Goal: Complete application form

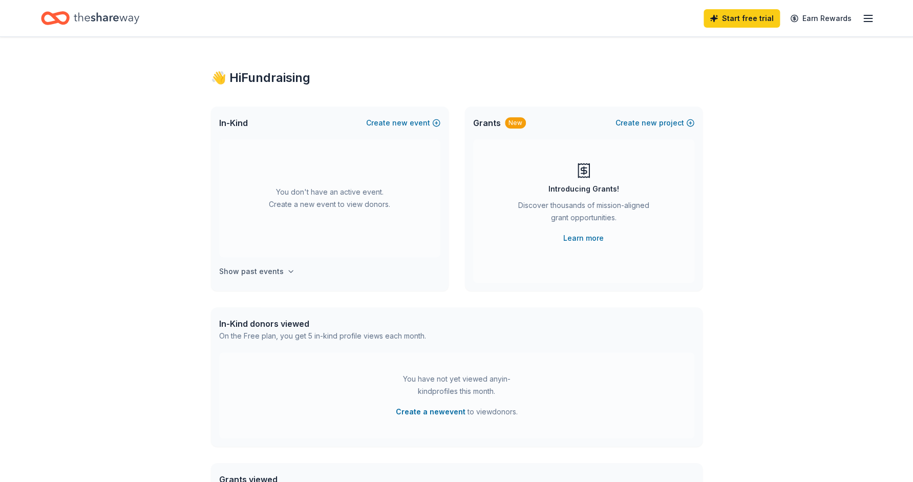
click at [249, 268] on h4 "Show past events" at bounding box center [251, 271] width 65 height 12
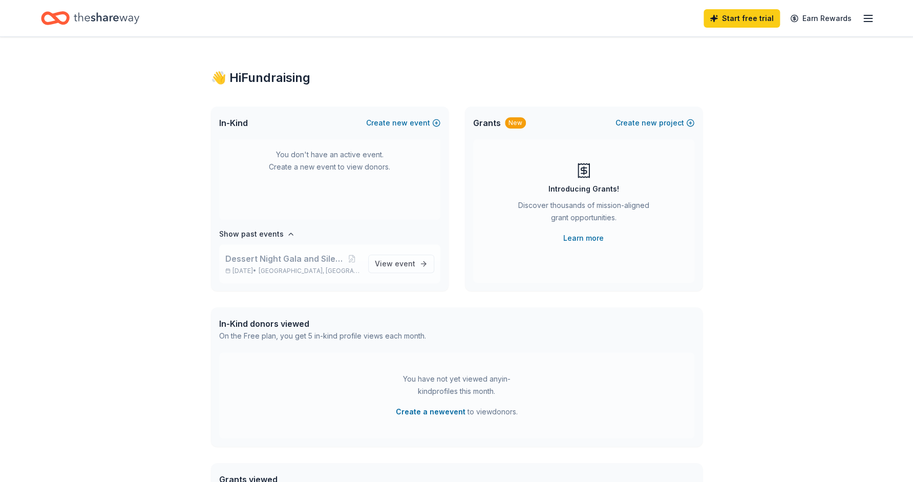
scroll to position [38, 0]
click at [395, 122] on span "new" at bounding box center [399, 123] width 15 height 12
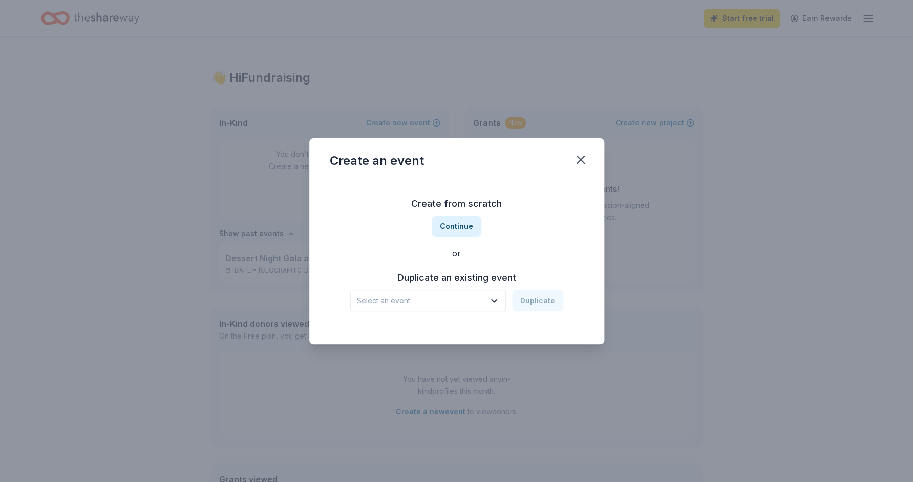
click at [442, 297] on span "Select an event" at bounding box center [421, 300] width 128 height 12
click at [388, 242] on div "Create from scratch Continue or Duplicate an existing event Select an event Dup…" at bounding box center [457, 253] width 254 height 149
click at [451, 224] on button "Continue" at bounding box center [457, 226] width 50 height 20
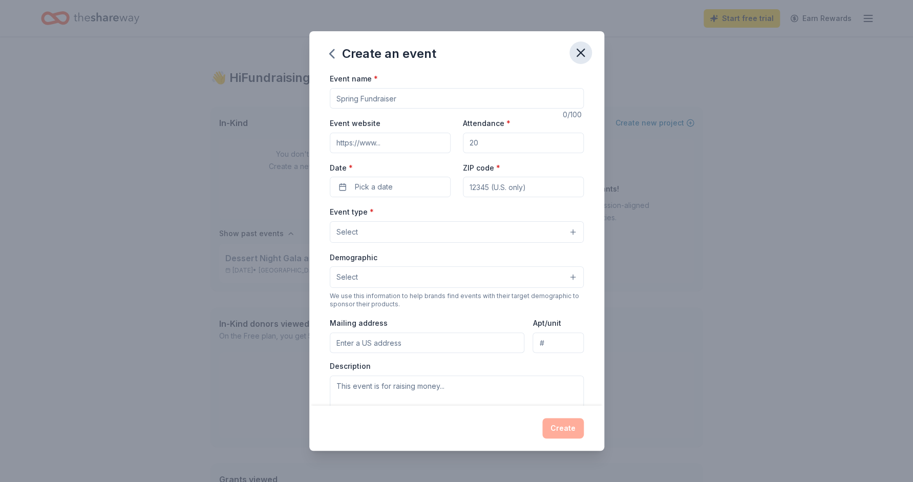
click at [580, 57] on icon "button" at bounding box center [581, 53] width 14 height 14
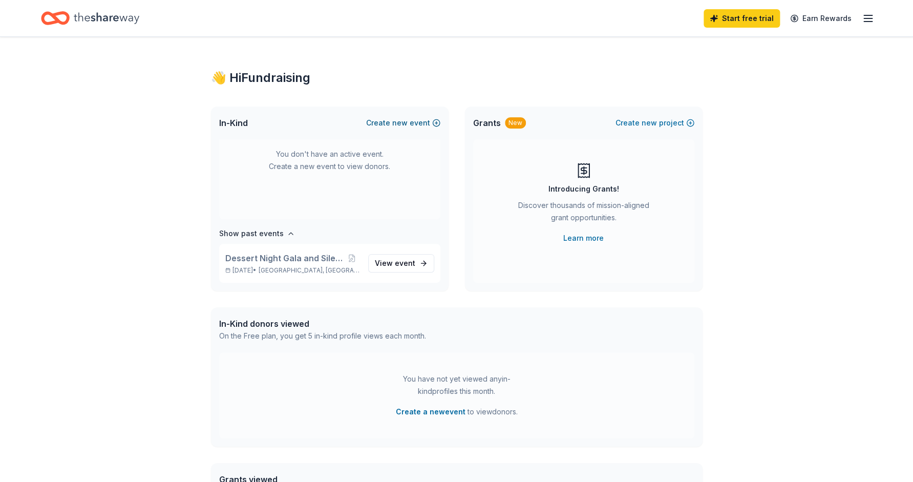
click at [408, 122] on span "new" at bounding box center [399, 123] width 15 height 12
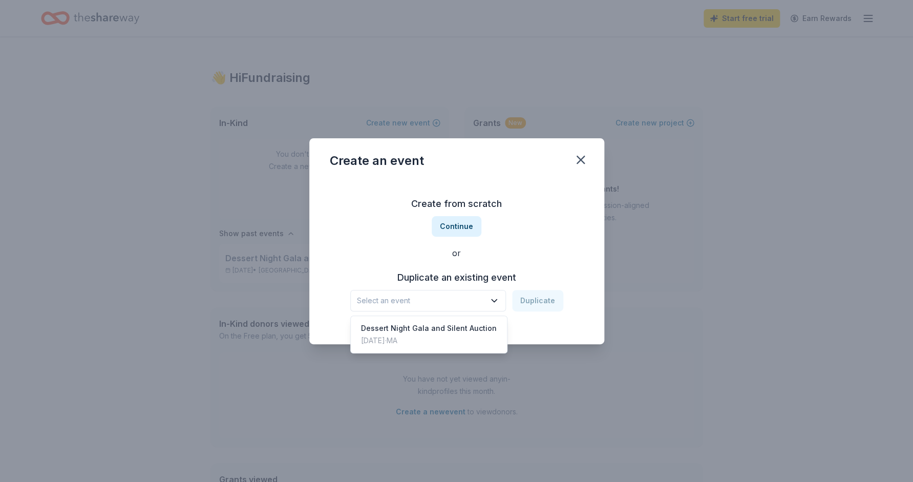
click at [433, 299] on span "Select an event" at bounding box center [421, 300] width 128 height 12
click at [421, 332] on div "Dessert Night Gala and Silent Auction" at bounding box center [429, 328] width 136 height 12
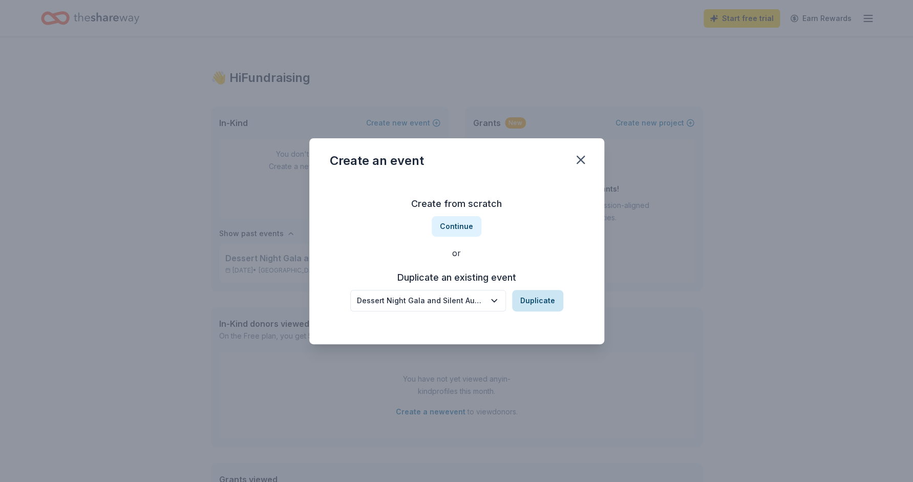
click at [529, 301] on button "Duplicate" at bounding box center [537, 301] width 51 height 22
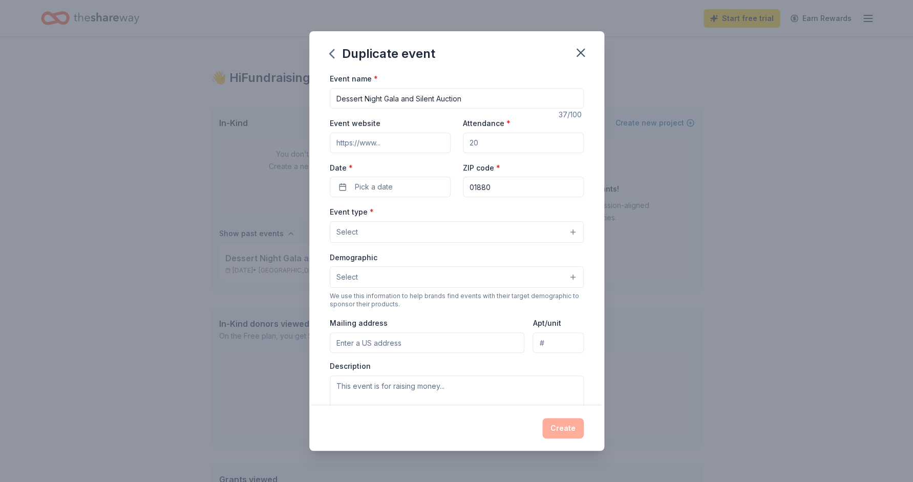
click at [404, 141] on input "Event website" at bounding box center [390, 143] width 121 height 20
click at [383, 186] on span "Pick a date" at bounding box center [374, 187] width 38 height 12
click at [446, 212] on button "Go to next month" at bounding box center [445, 214] width 14 height 14
click at [426, 296] on button "17" at bounding box center [427, 297] width 18 height 18
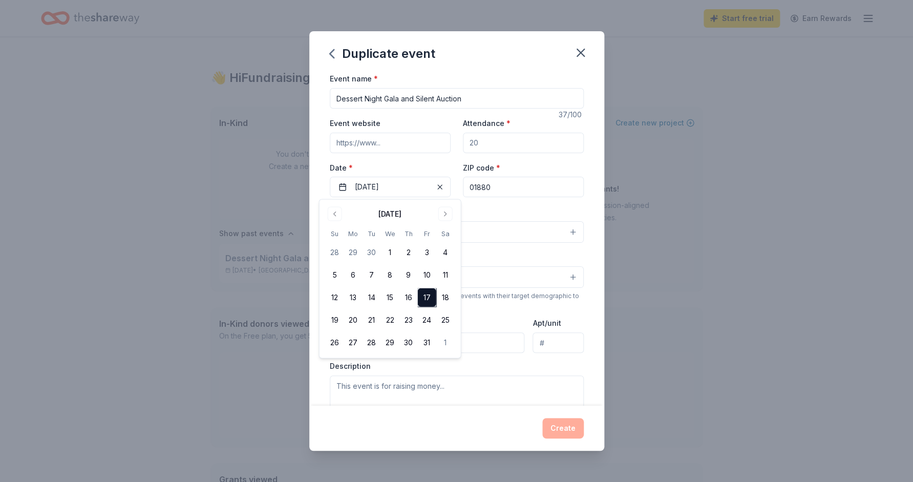
click at [595, 167] on div "Event name * Dessert Night Gala and Silent Auction 37 /100 Event website Attend…" at bounding box center [456, 238] width 295 height 333
click at [493, 147] on input "Attendance *" at bounding box center [523, 143] width 121 height 20
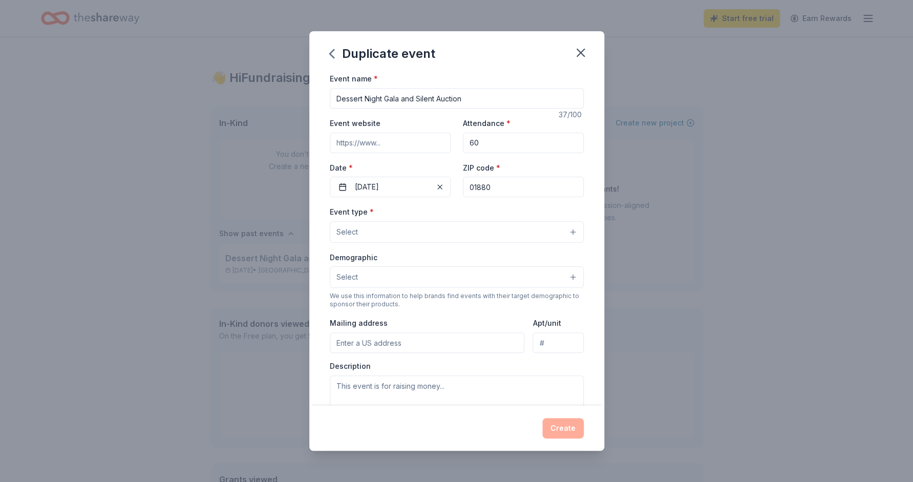
type input "60"
click at [469, 222] on button "Select" at bounding box center [457, 232] width 254 height 22
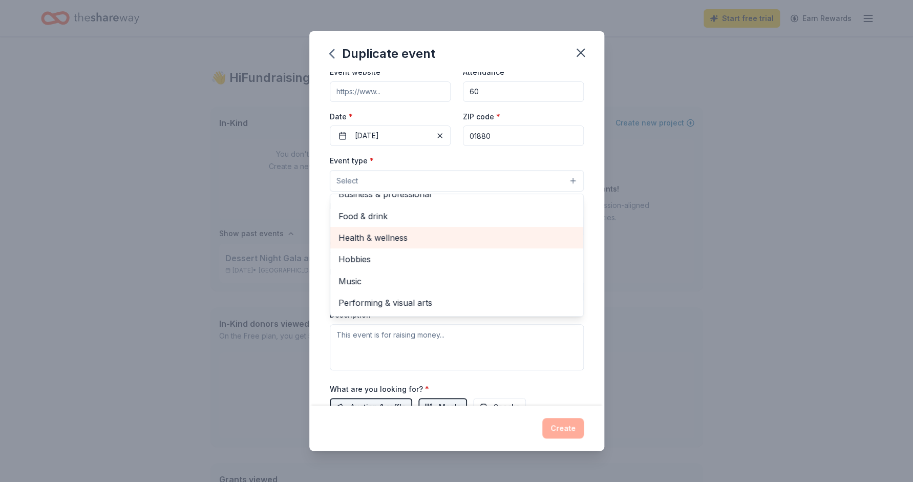
scroll to position [0, 0]
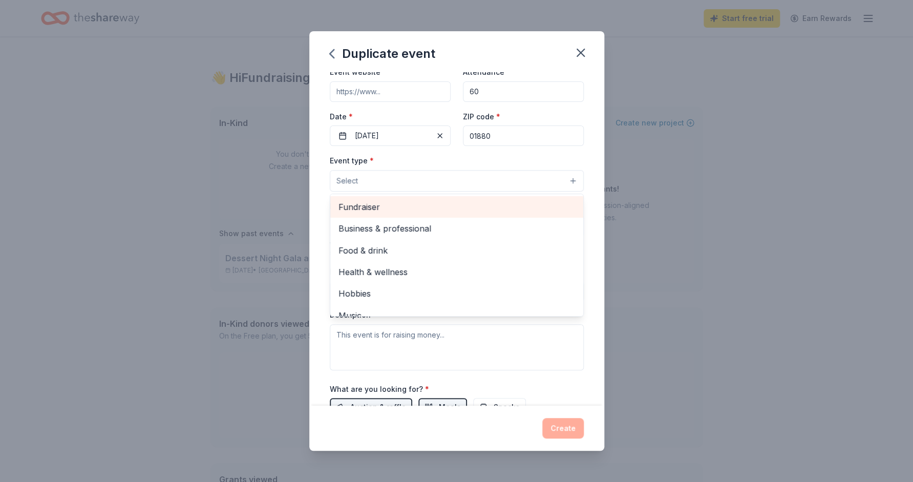
click at [409, 208] on span "Fundraiser" at bounding box center [457, 206] width 237 height 13
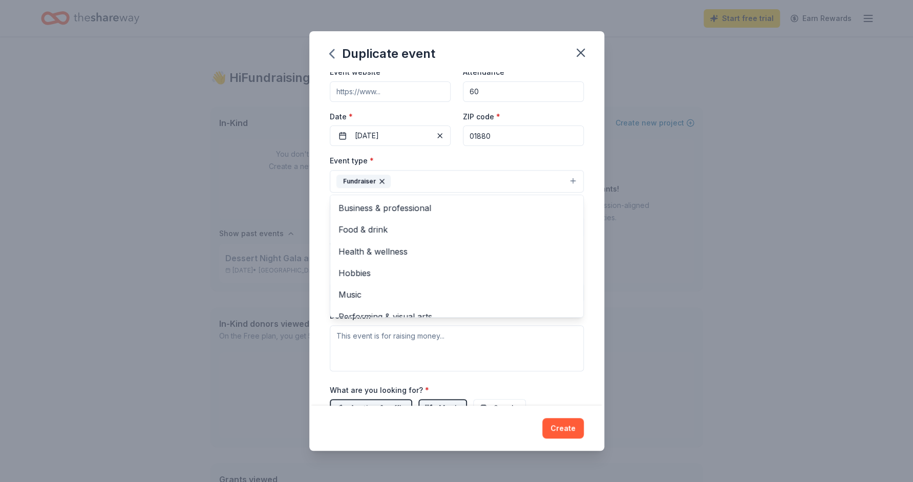
click at [649, 325] on div "Duplicate event Event name * Dessert Night Gala and Silent Auction 37 /100 Even…" at bounding box center [456, 241] width 913 height 482
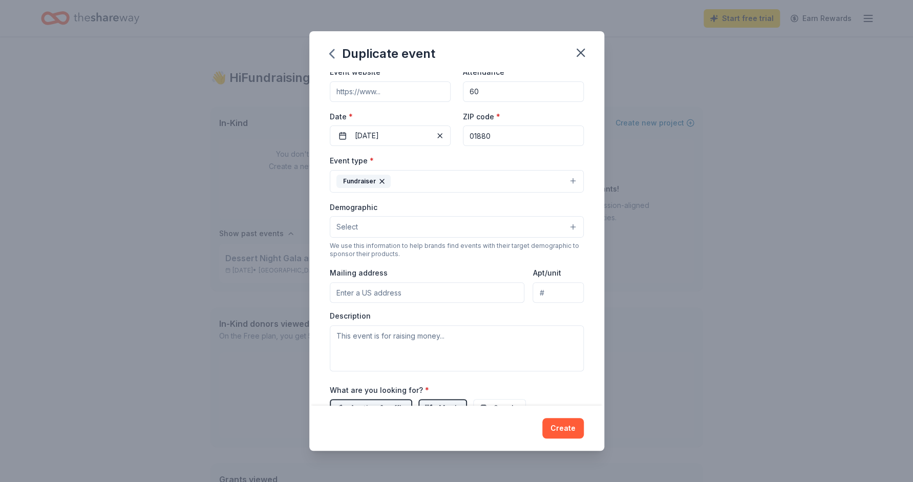
click at [474, 224] on button "Select" at bounding box center [457, 227] width 254 height 22
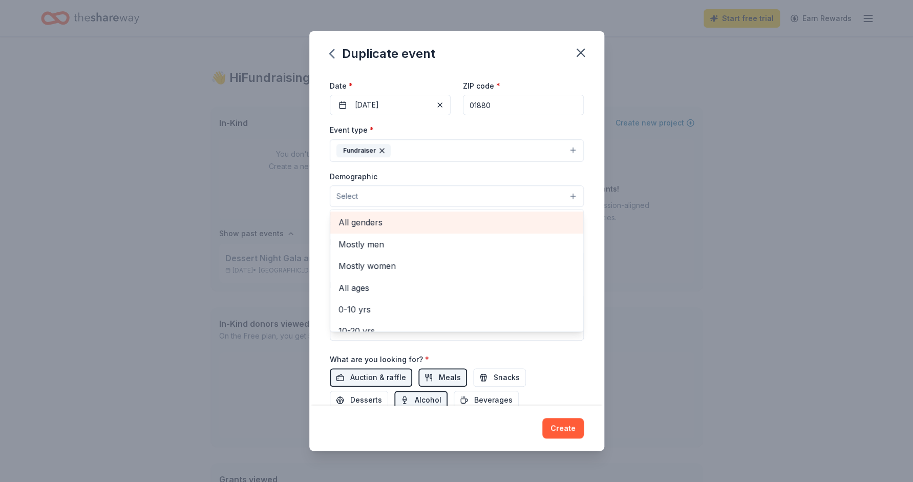
click at [419, 225] on span "All genders" at bounding box center [457, 222] width 237 height 13
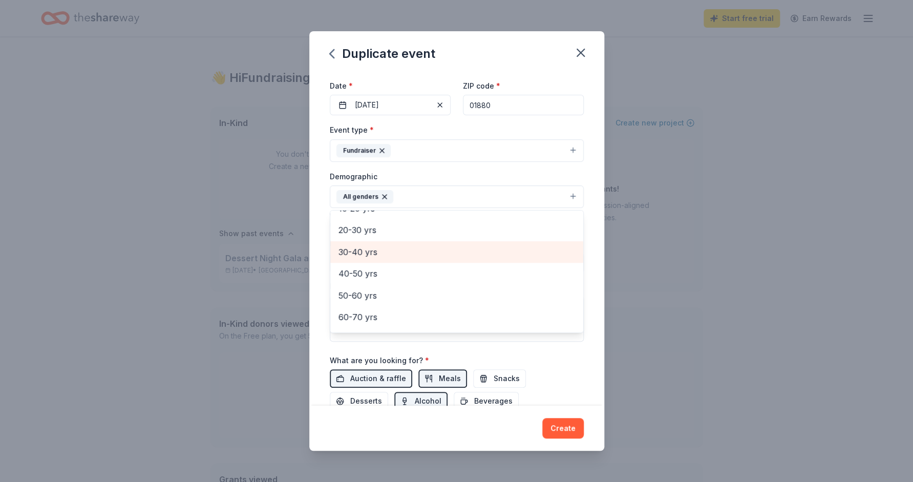
scroll to position [103, 0]
click at [427, 256] on span "30-40 yrs" at bounding box center [457, 250] width 237 height 13
click at [418, 250] on span "40-50 yrs" at bounding box center [457, 250] width 237 height 13
click at [418, 250] on span "50-60 yrs" at bounding box center [457, 254] width 237 height 13
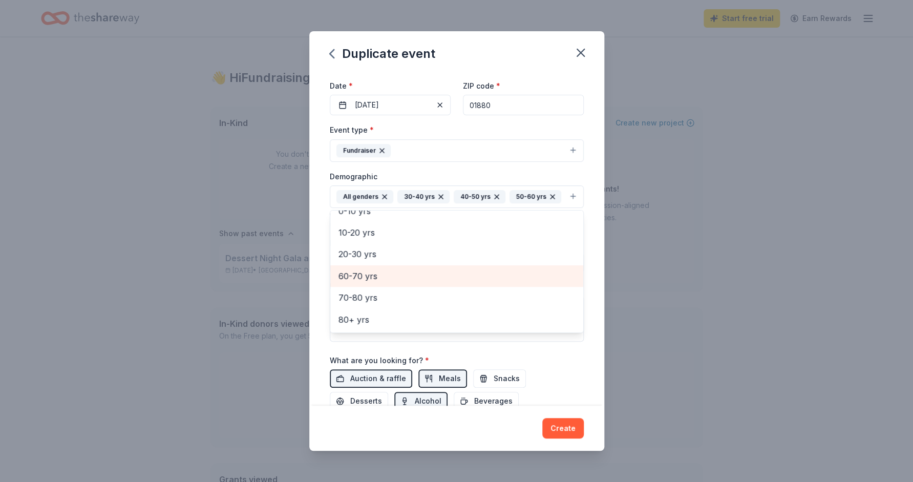
scroll to position [77, 0]
click at [414, 268] on div "60-70 yrs" at bounding box center [456, 277] width 253 height 22
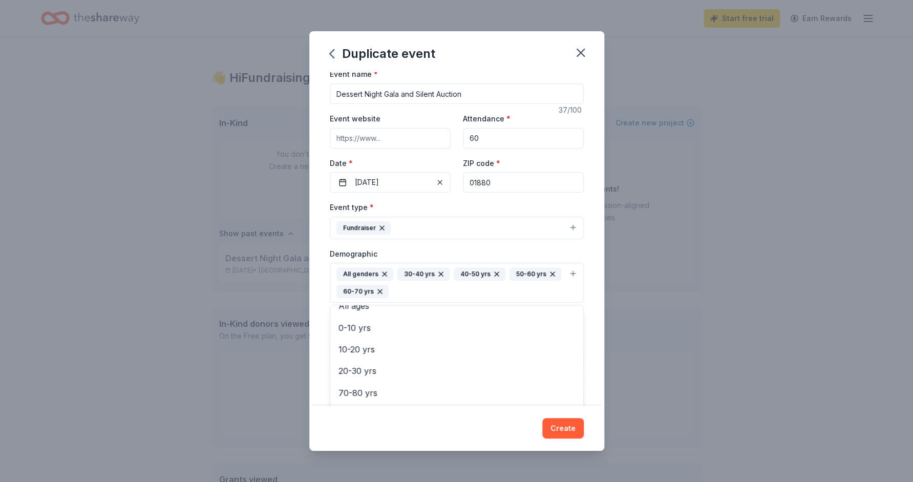
scroll to position [0, 0]
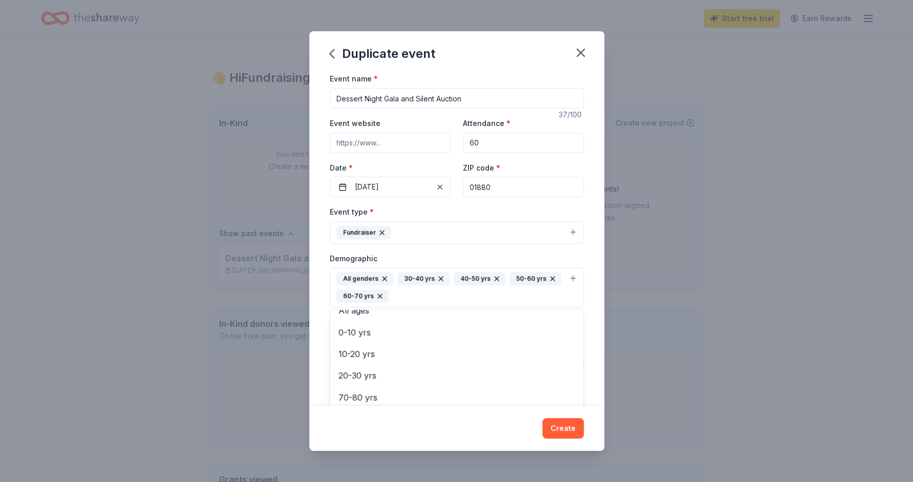
click at [384, 98] on div "Event name * Dessert Night Gala and Silent Auction 37 /100 Event website Attend…" at bounding box center [457, 318] width 254 height 493
drag, startPoint x: 384, startPoint y: 98, endPoint x: 326, endPoint y: 95, distance: 57.5
click at [330, 95] on input "Dessert Night Gala and Silent Auction" at bounding box center [457, 98] width 254 height 20
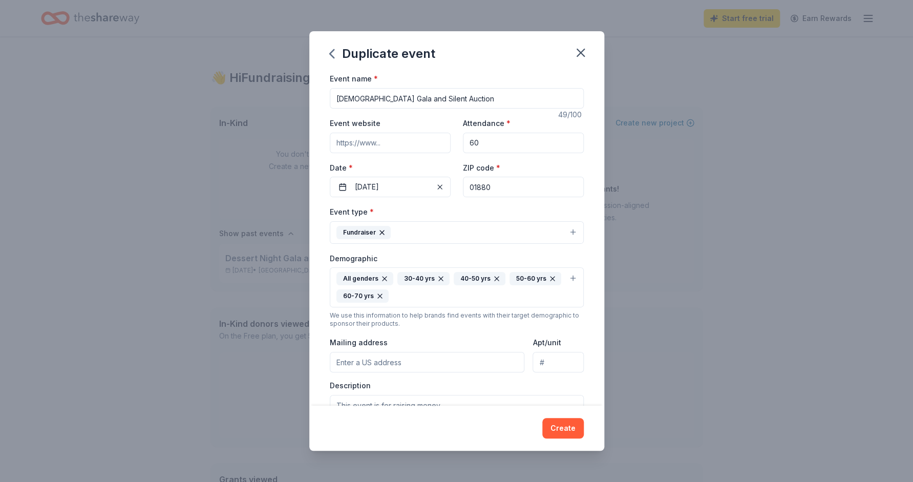
type input "[DEMOGRAPHIC_DATA] Gala and Silent Auction"
click at [359, 145] on input "Event website" at bounding box center [390, 143] width 121 height 20
paste input "https://givebutter.com/c/oXBZWD"
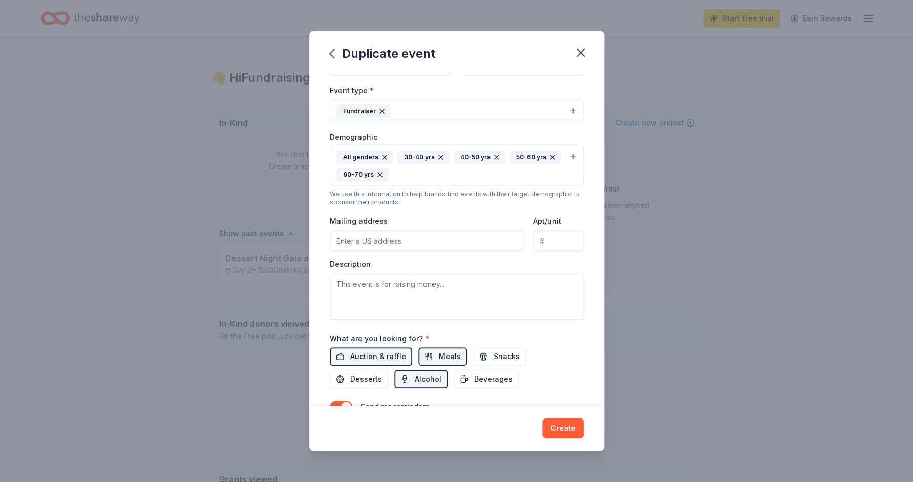
scroll to position [122, 0]
type input "https://givebutter.com/c/oXBZWD"
click at [434, 233] on input "Mailing address" at bounding box center [427, 240] width 195 height 20
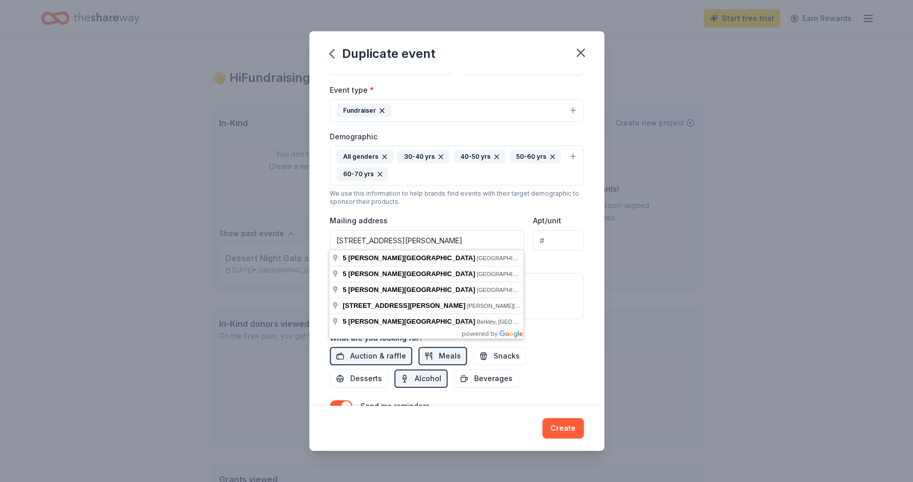
type input "5 Bryant Street"
click at [620, 231] on div "Duplicate event Event name * Emmanuel Episcopal Church Gala and Silent Auction …" at bounding box center [456, 241] width 913 height 482
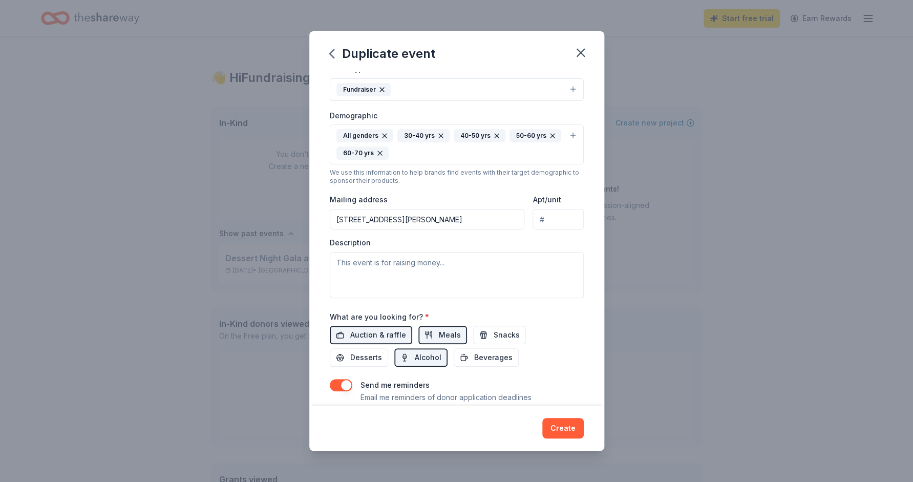
scroll to position [145, 0]
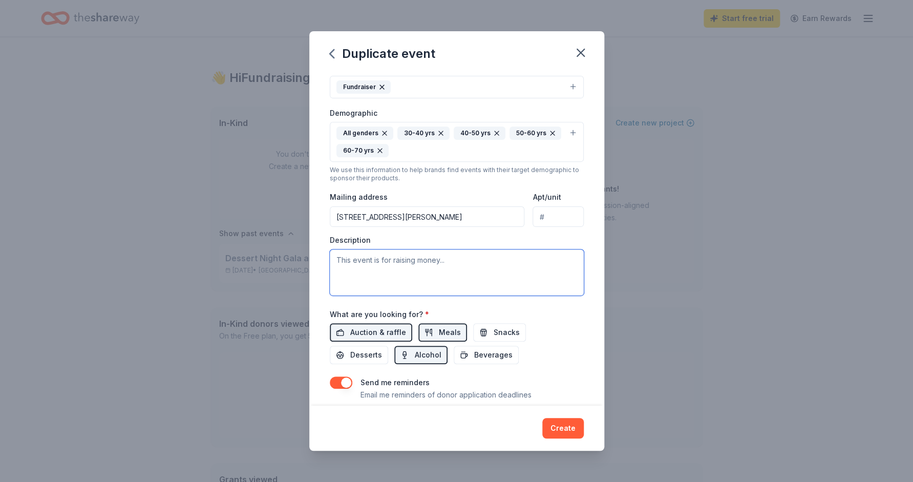
click at [387, 265] on textarea at bounding box center [457, 272] width 254 height 46
paste textarea "Supporting Our Community All proceeds directly support [PERSON_NAME]'s vital co…"
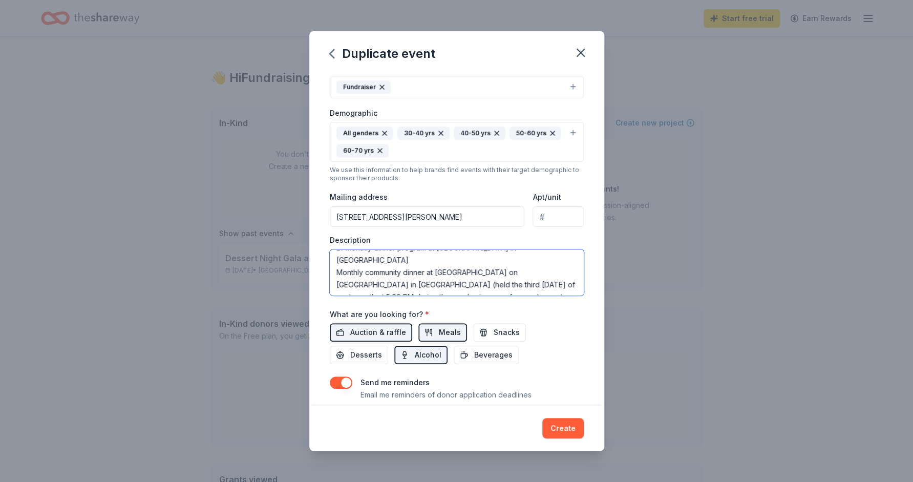
scroll to position [160, 0]
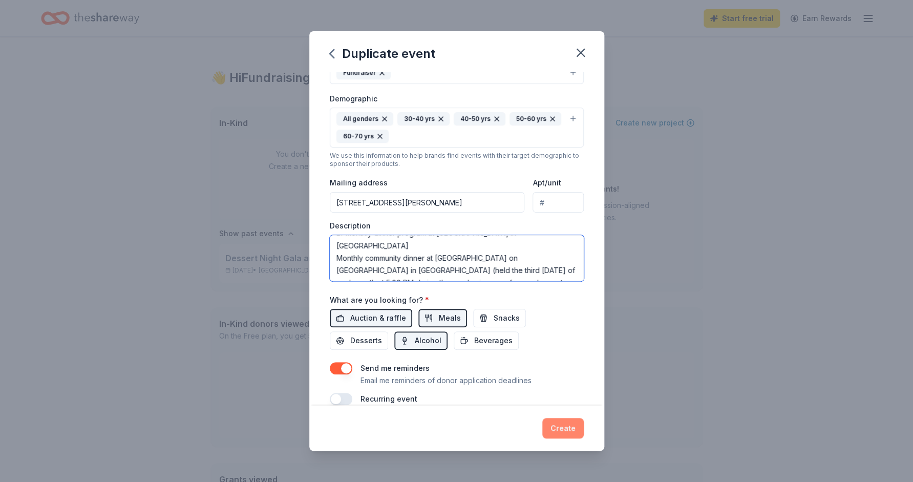
type textarea "Supporting Our Community All proceeds directly support [PERSON_NAME]'s vital co…"
click at [555, 425] on button "Create" at bounding box center [562, 428] width 41 height 20
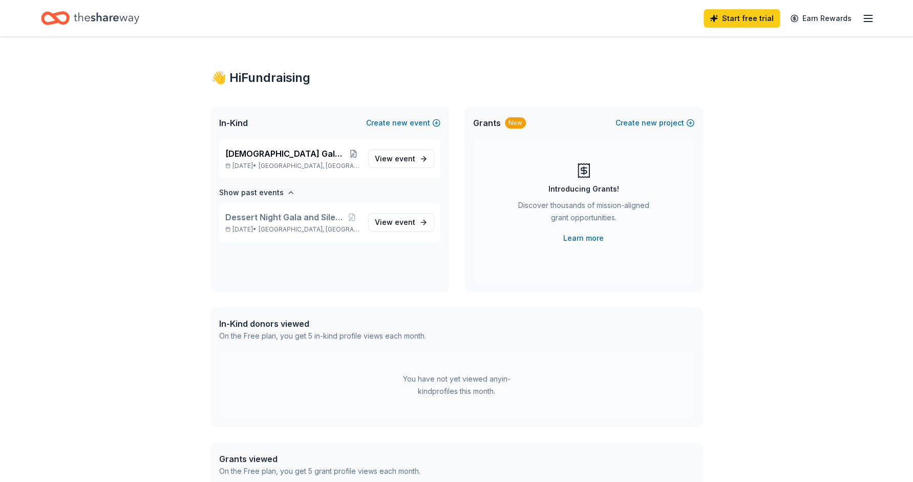
scroll to position [0, 0]
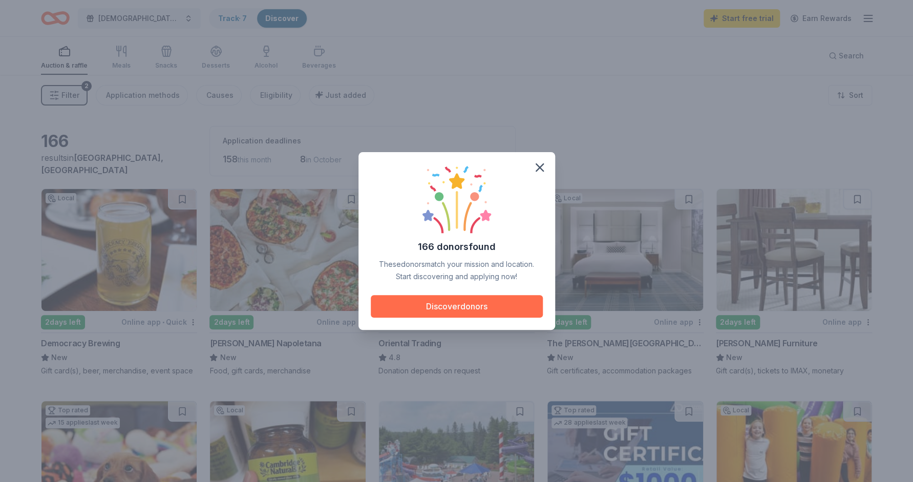
click at [487, 308] on button "Discover donors" at bounding box center [457, 306] width 172 height 23
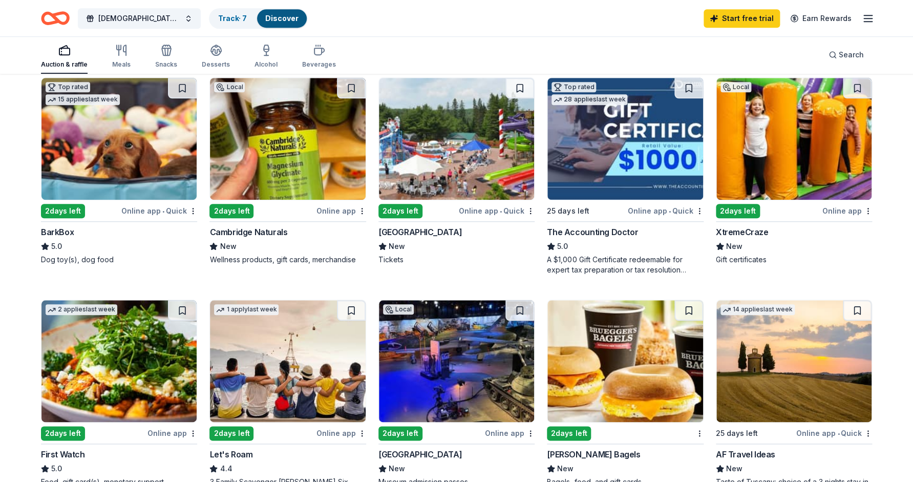
scroll to position [334, 0]
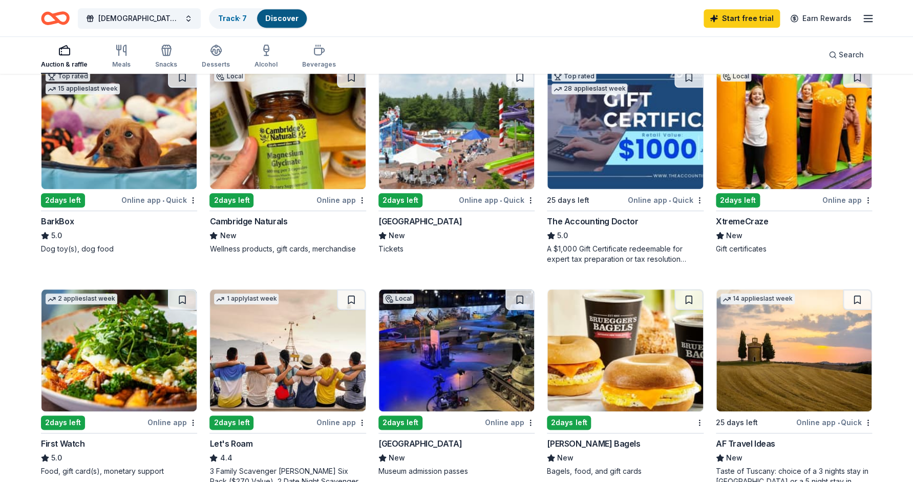
click at [54, 198] on div "2 days left" at bounding box center [63, 200] width 44 height 14
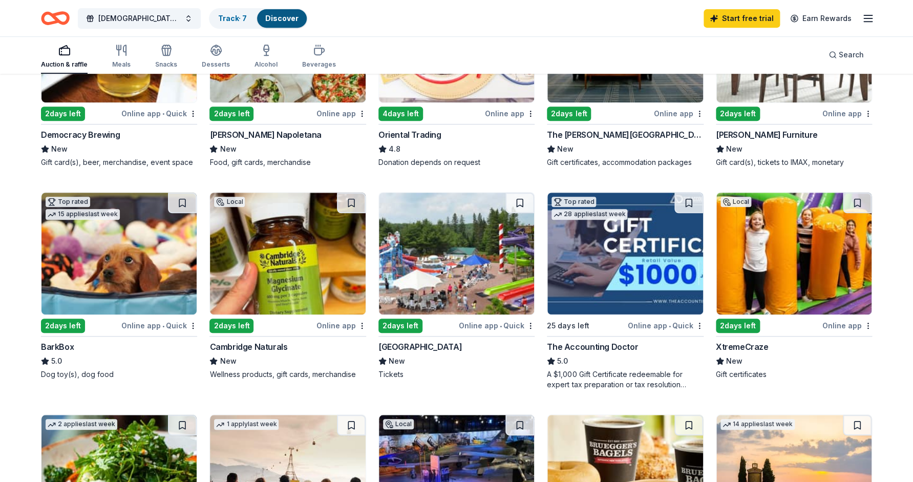
scroll to position [207, 0]
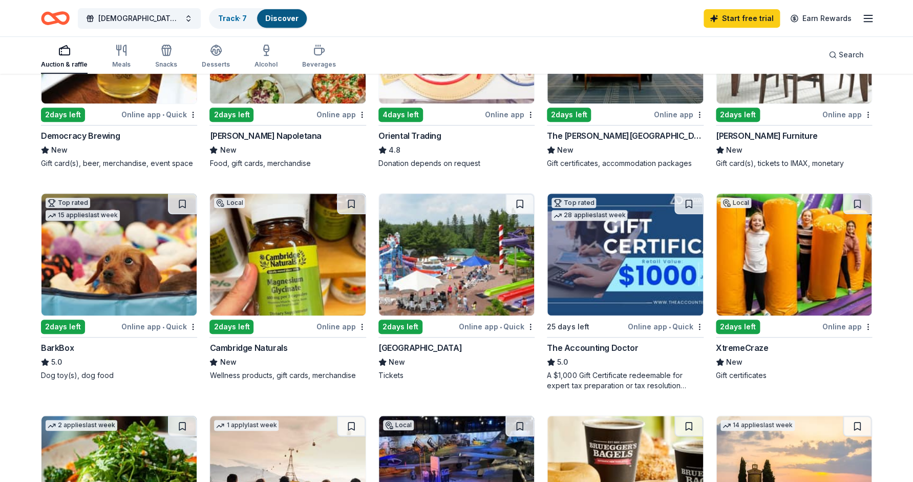
click at [409, 351] on div "Santa's Village" at bounding box center [419, 348] width 83 height 12
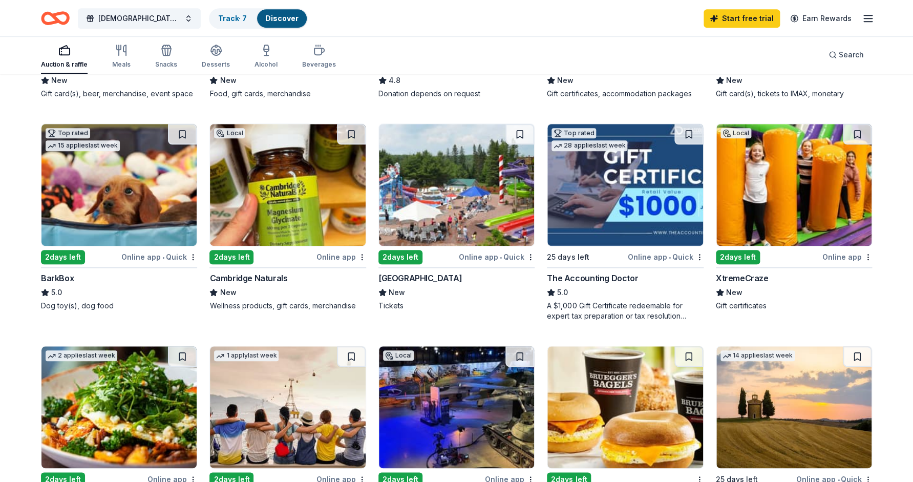
scroll to position [285, 0]
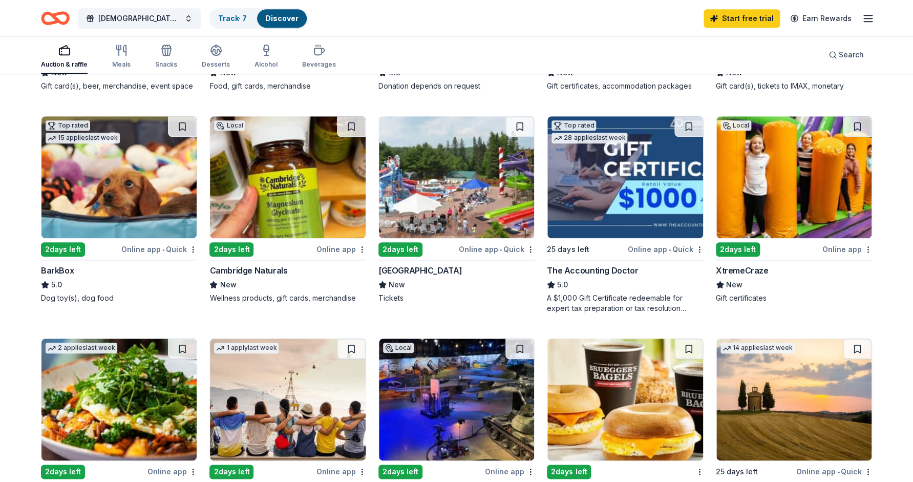
click at [732, 249] on div "2 days left" at bounding box center [738, 249] width 44 height 14
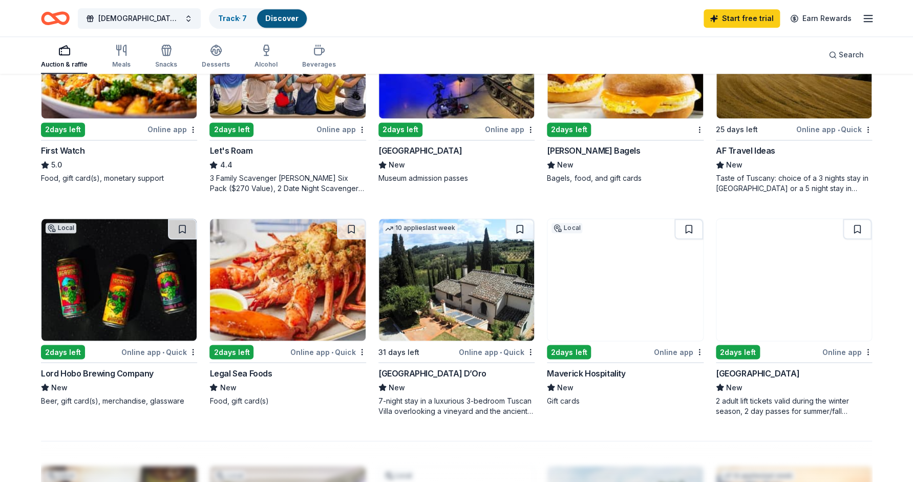
scroll to position [628, 0]
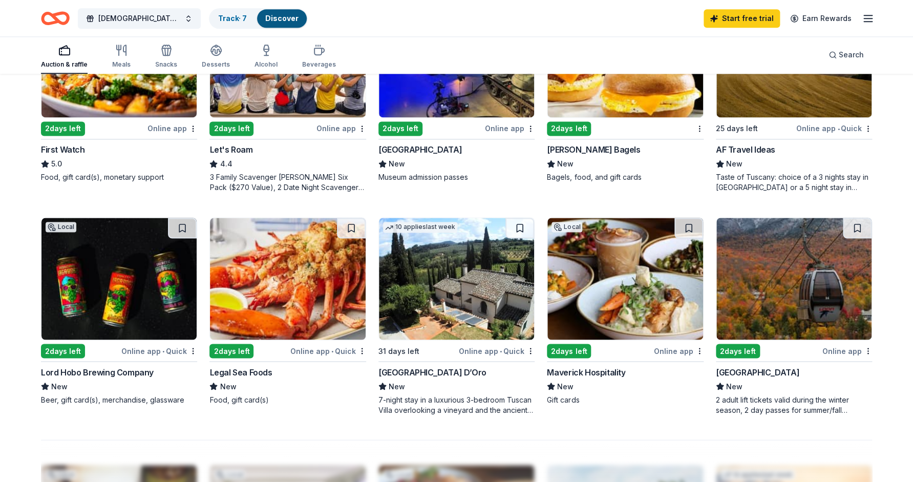
click at [419, 370] on div "Villa Sogni D’Oro" at bounding box center [432, 372] width 108 height 12
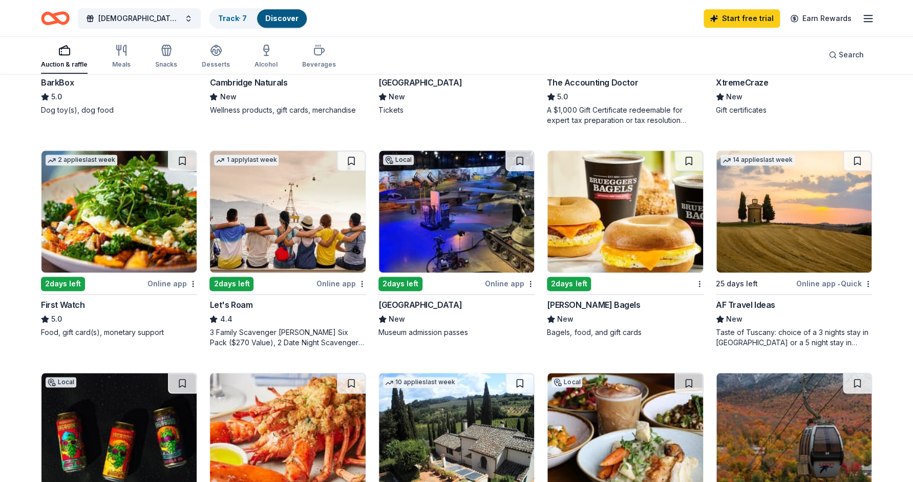
scroll to position [452, 0]
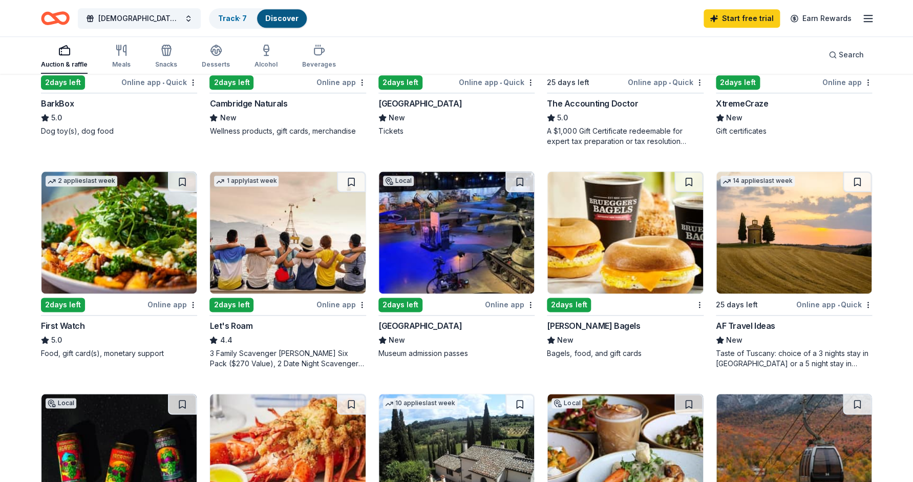
click at [739, 304] on div "25 days left" at bounding box center [737, 305] width 42 height 12
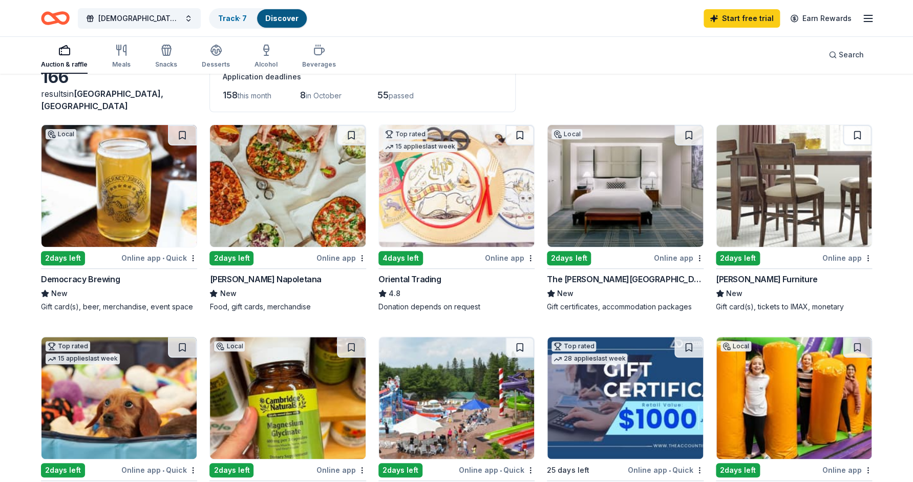
scroll to position [0, 0]
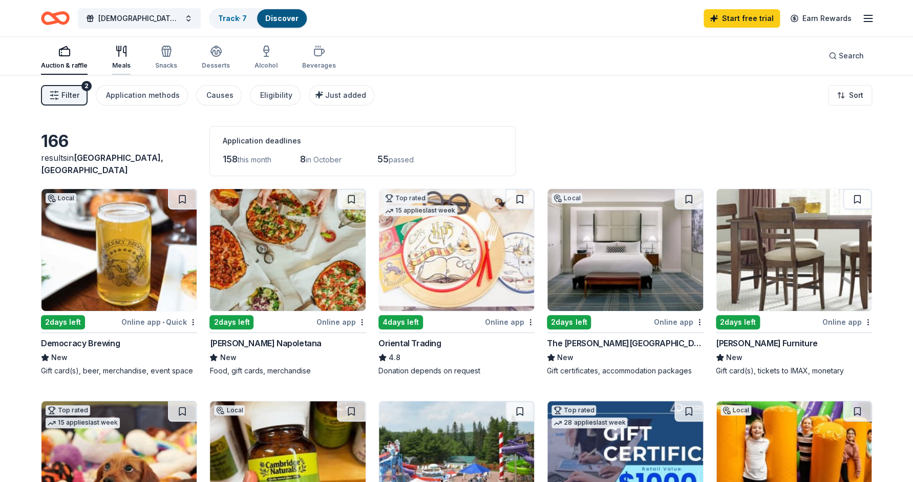
click at [120, 50] on icon "button" at bounding box center [119, 48] width 4 height 5
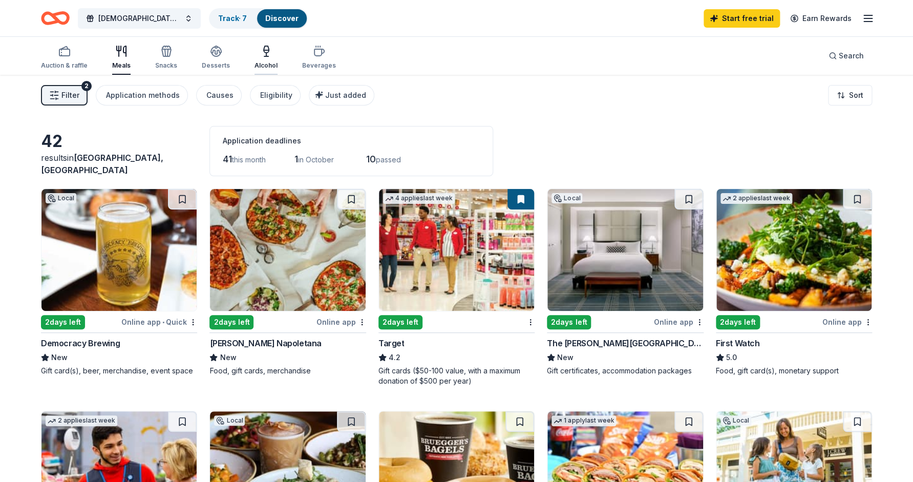
click at [268, 56] on icon "button" at bounding box center [266, 51] width 12 height 12
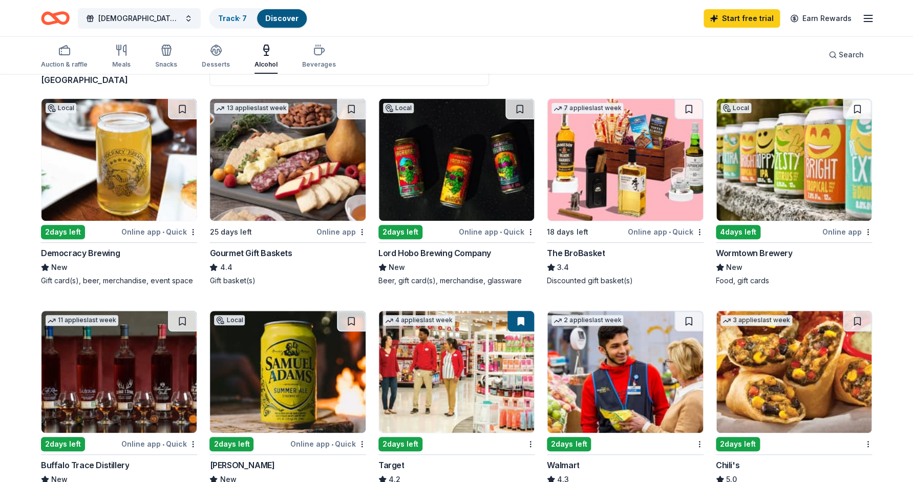
scroll to position [124, 0]
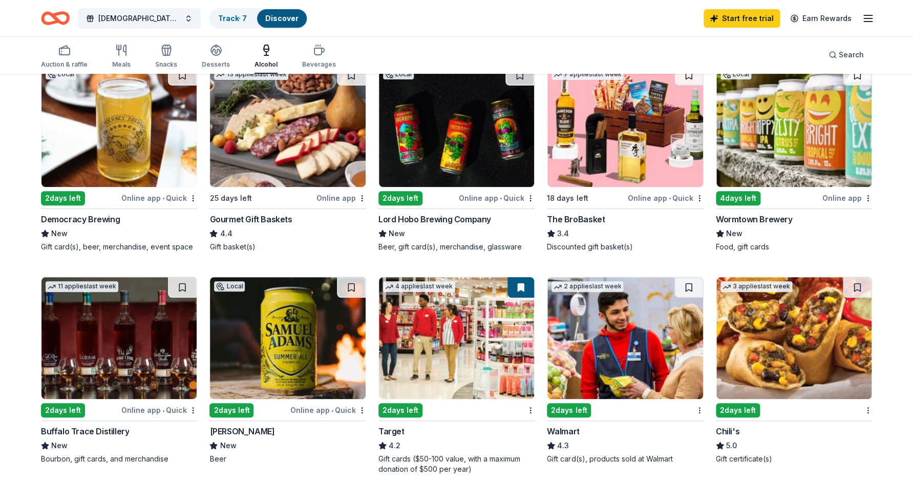
click at [97, 342] on img at bounding box center [118, 338] width 155 height 122
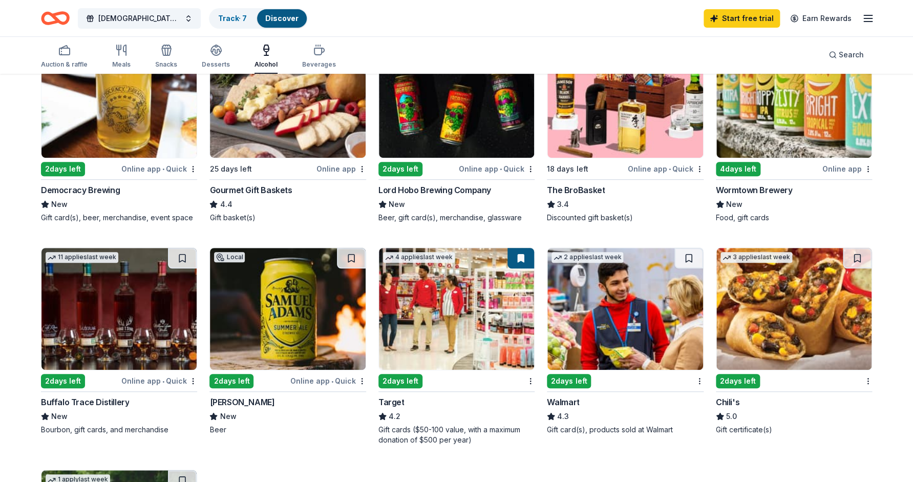
scroll to position [0, 0]
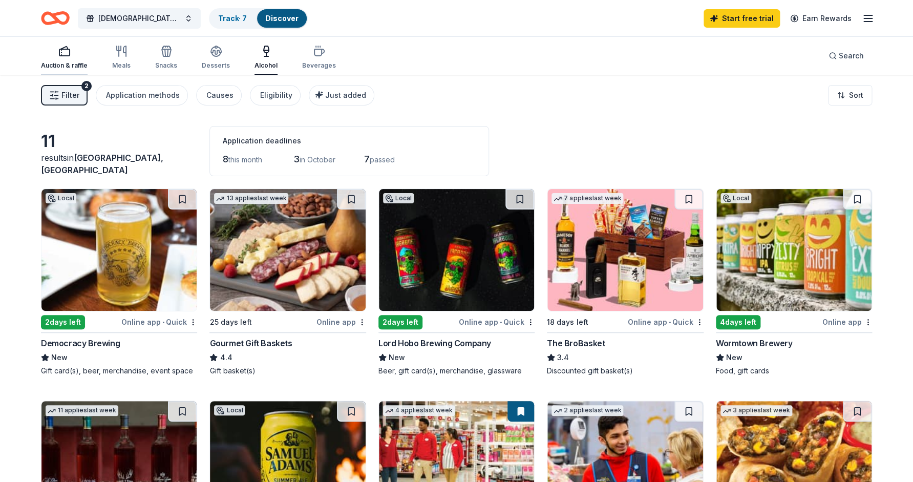
click at [65, 51] on icon "button" at bounding box center [64, 51] width 12 height 12
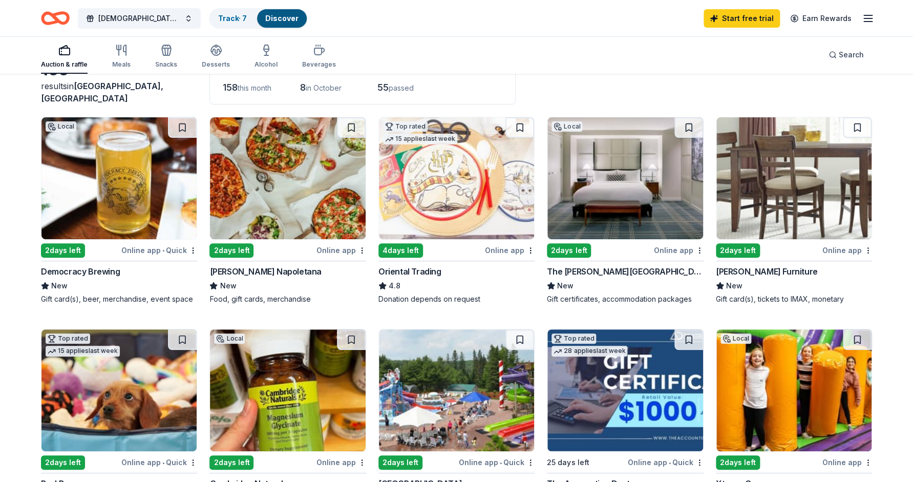
scroll to position [70, 0]
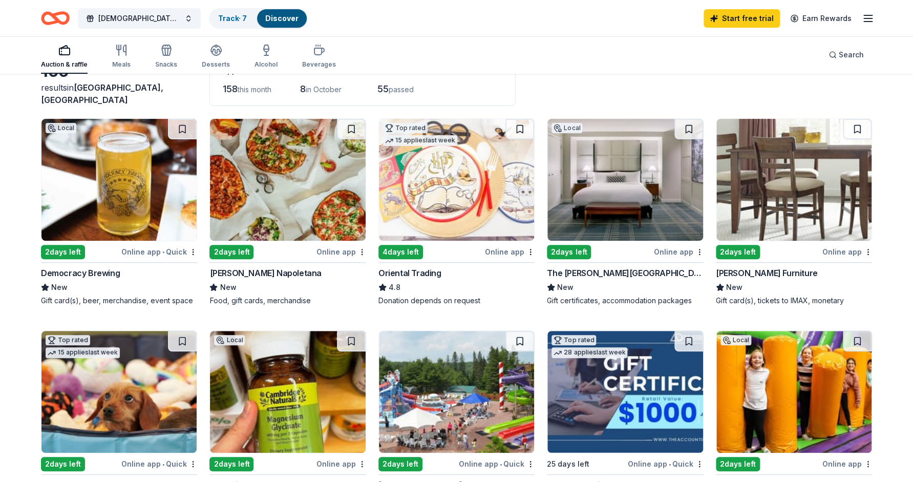
click at [741, 246] on div "2 days left" at bounding box center [738, 252] width 44 height 14
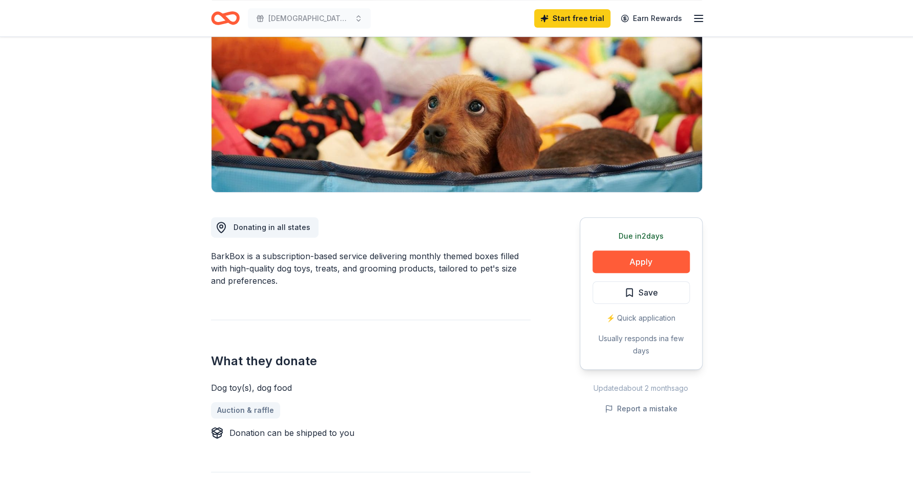
scroll to position [121, 0]
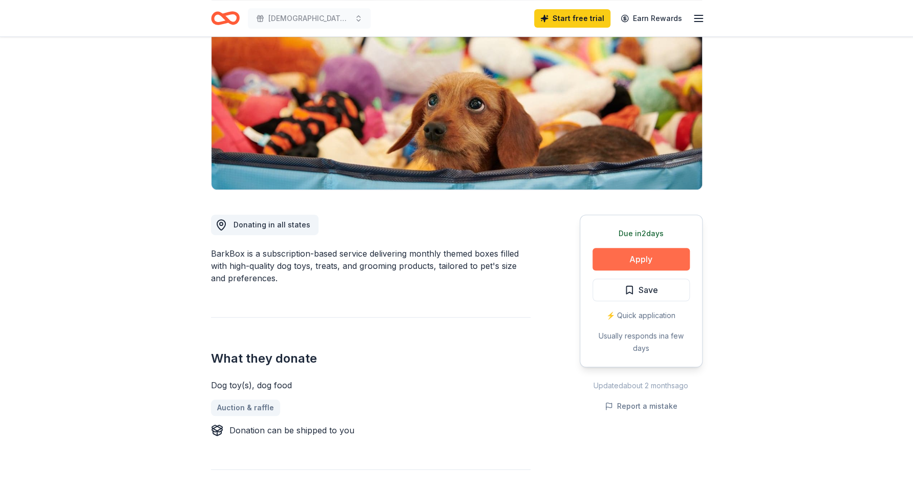
click at [627, 257] on button "Apply" at bounding box center [641, 259] width 97 height 23
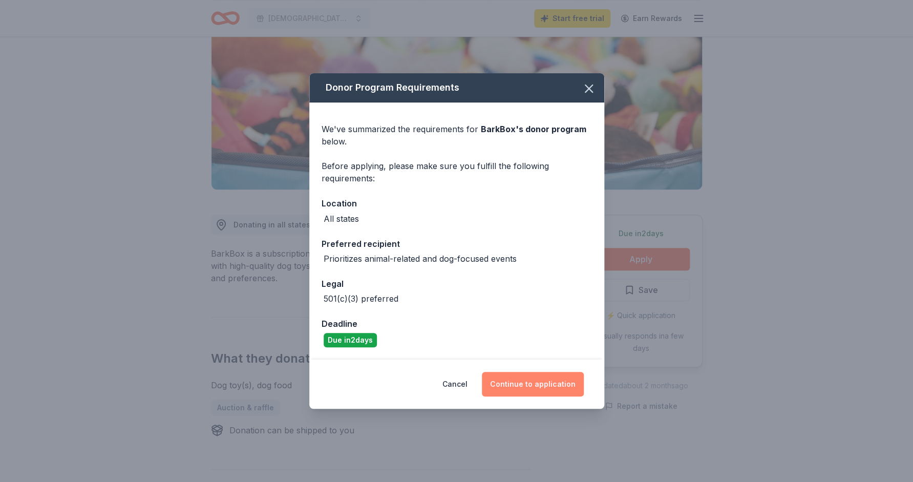
click at [514, 386] on button "Continue to application" at bounding box center [533, 384] width 102 height 25
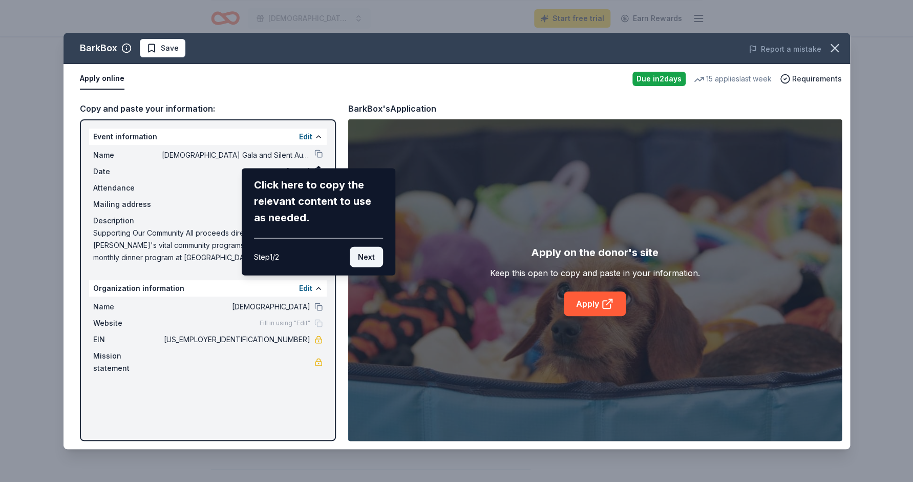
click at [363, 257] on button "Next" at bounding box center [366, 257] width 33 height 20
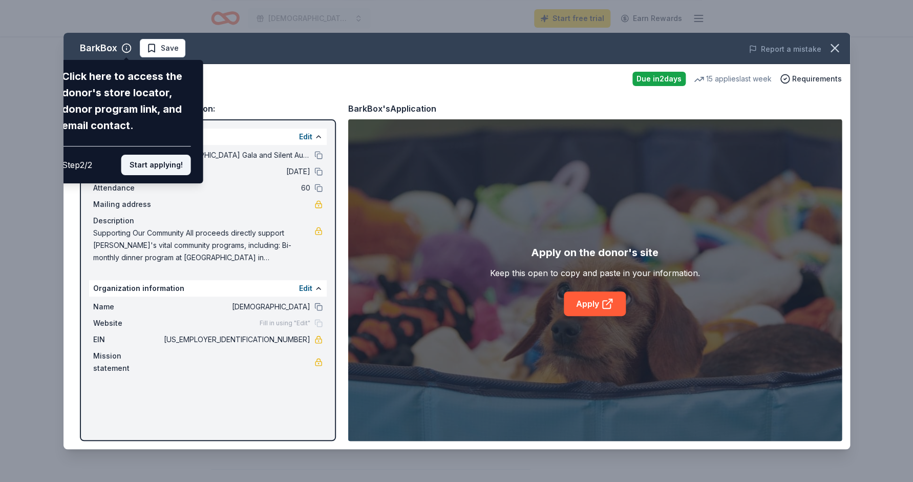
click at [158, 155] on button "Start applying!" at bounding box center [156, 165] width 70 height 20
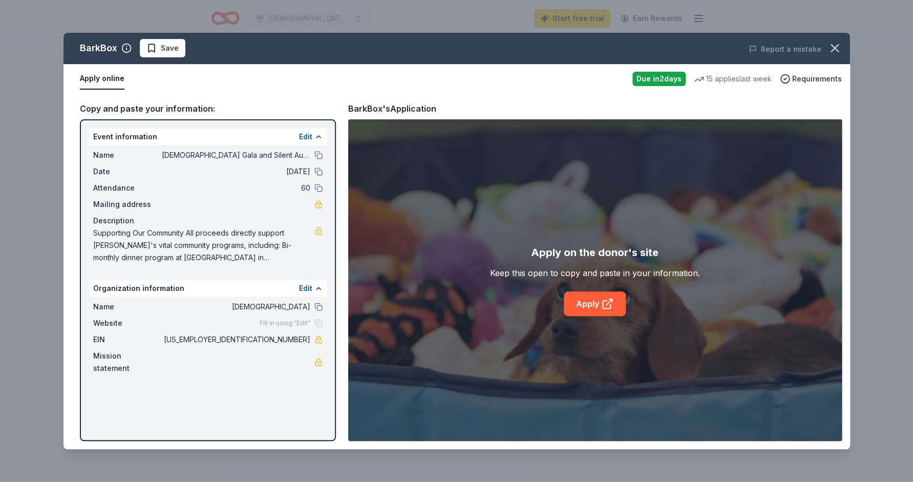
click at [273, 323] on span "Fill in using "Edit"" at bounding box center [285, 323] width 51 height 8
click at [300, 286] on button "Edit" at bounding box center [305, 288] width 13 height 12
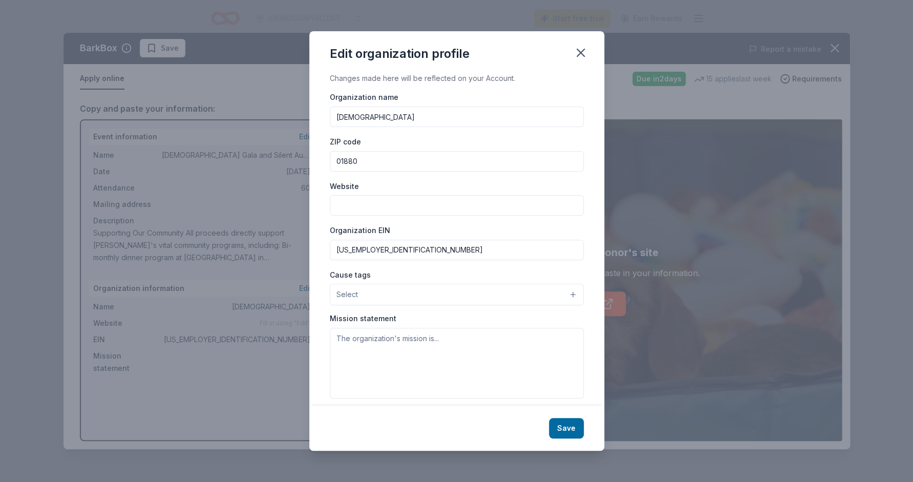
click at [388, 212] on input "Website" at bounding box center [457, 205] width 254 height 20
type input "emmanuelwakefield.org"
click at [397, 252] on input "04-2203828" at bounding box center [457, 250] width 254 height 20
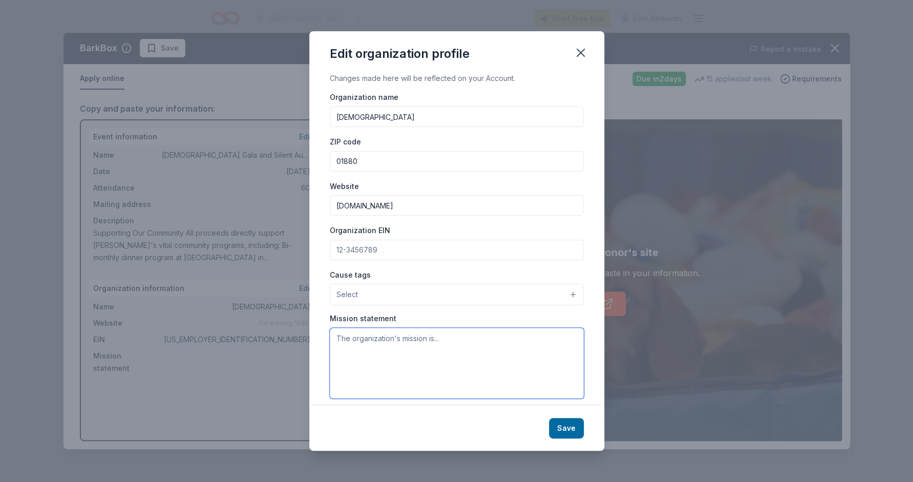
click at [354, 339] on textarea at bounding box center [457, 363] width 254 height 71
paste textarea "[DEMOGRAPHIC_DATA] is a diverse, inclusive, and welcoming community dedicated t…"
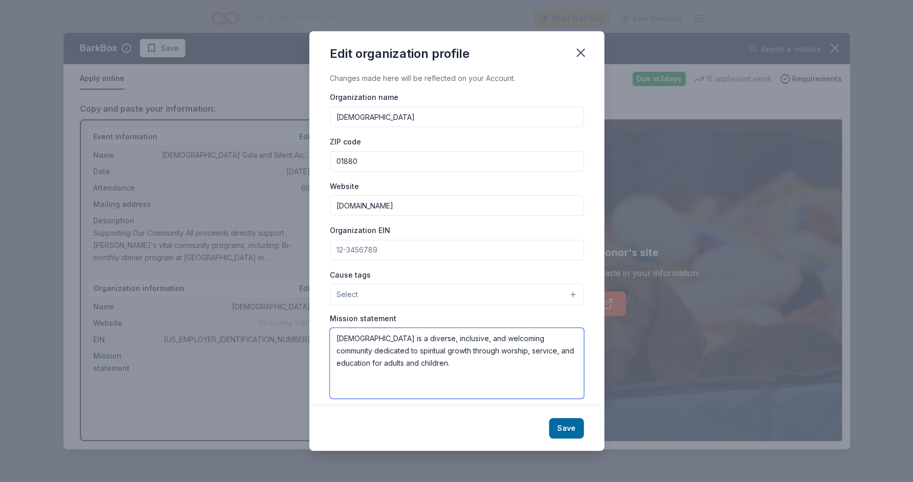
type textarea "[DEMOGRAPHIC_DATA] is a diverse, inclusive, and welcoming community dedicated t…"
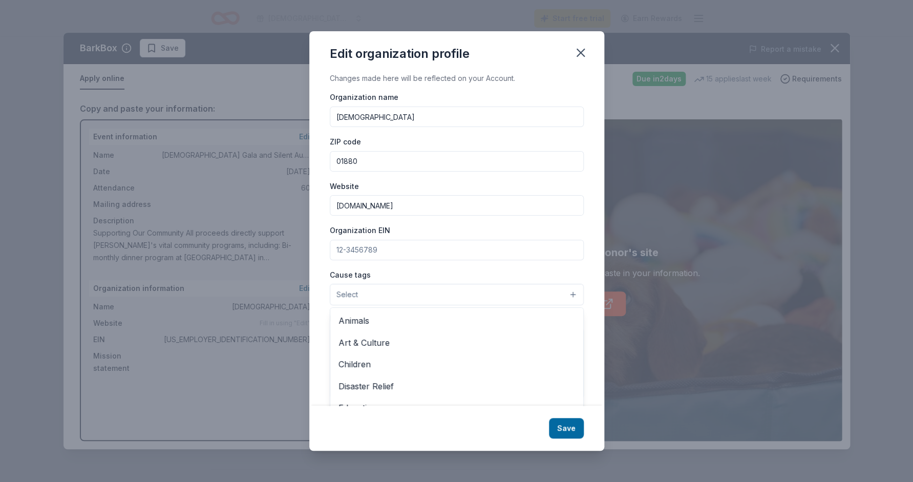
click at [373, 296] on button "Select" at bounding box center [457, 295] width 254 height 22
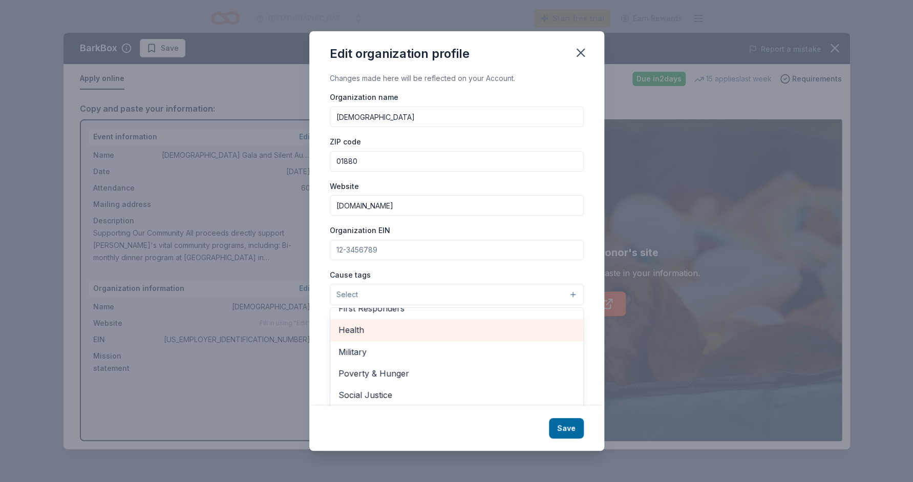
scroll to position [25, 0]
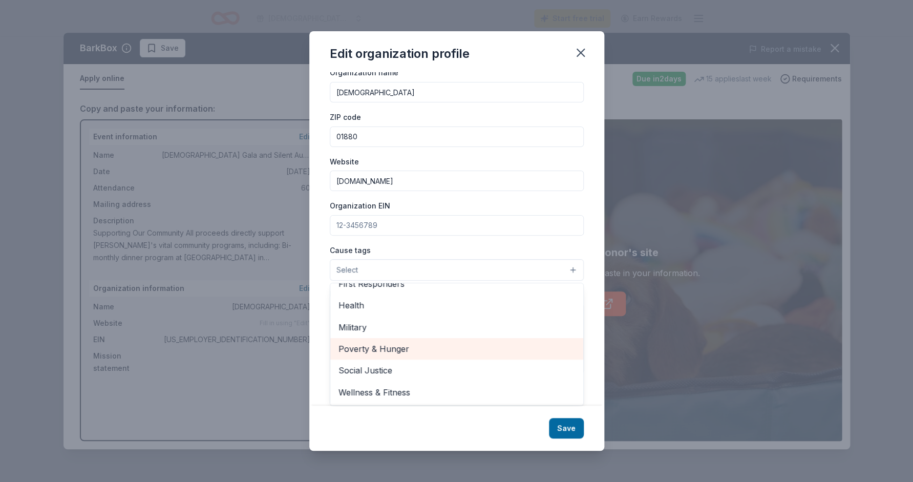
click at [376, 345] on span "Poverty & Hunger" at bounding box center [457, 348] width 237 height 13
click at [426, 267] on div "Cause tags Poverty & Hunger Animals Art & Culture Children Disaster Relief Educ…" at bounding box center [457, 263] width 254 height 38
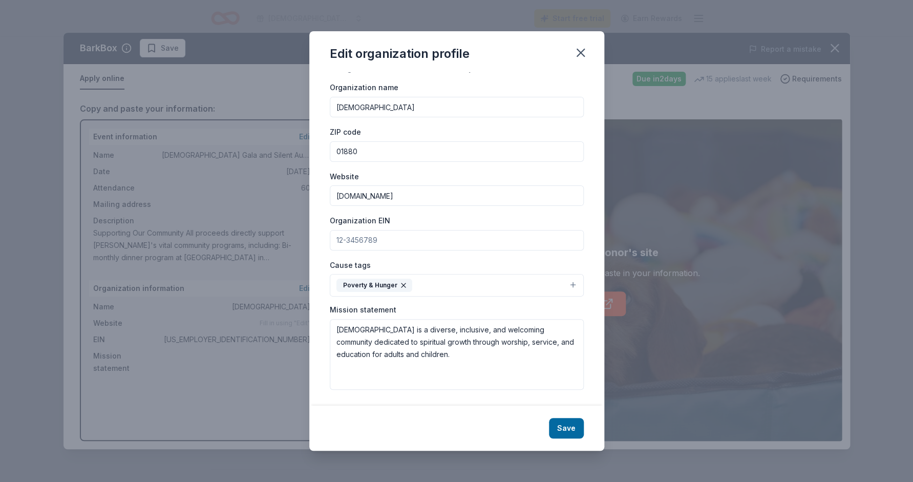
click at [574, 278] on button "Poverty & Hunger" at bounding box center [457, 285] width 254 height 23
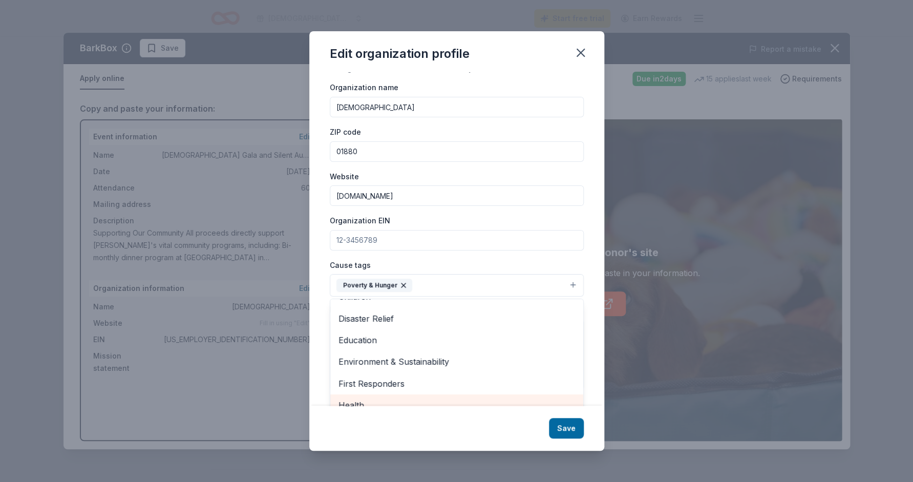
scroll to position [31, 0]
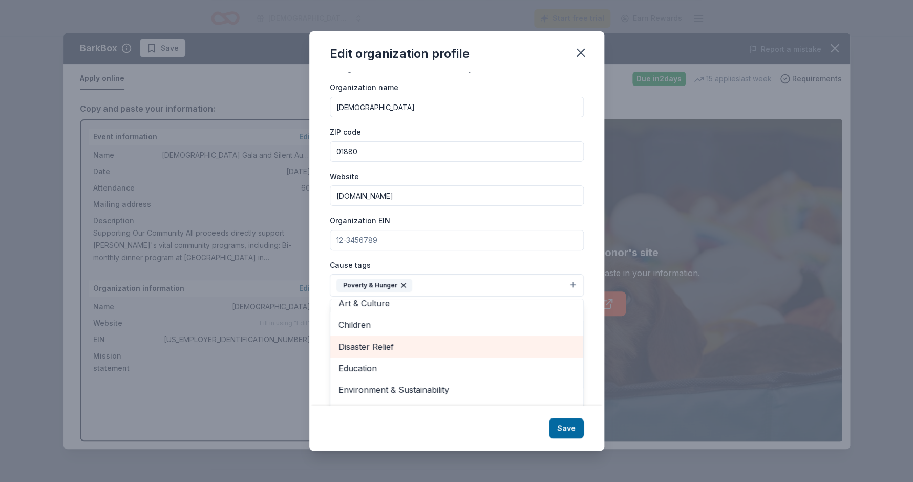
click at [383, 349] on span "Disaster Relief" at bounding box center [457, 346] width 237 height 13
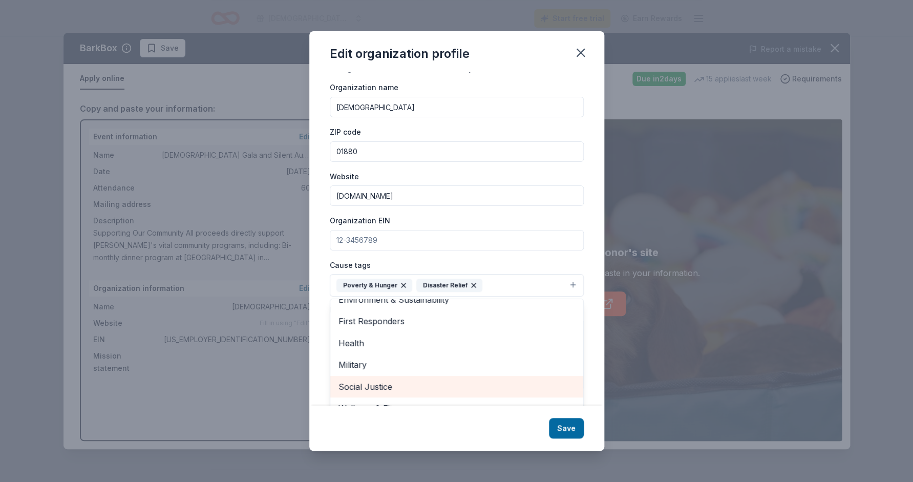
click at [374, 380] on span "Social Justice" at bounding box center [457, 386] width 237 height 13
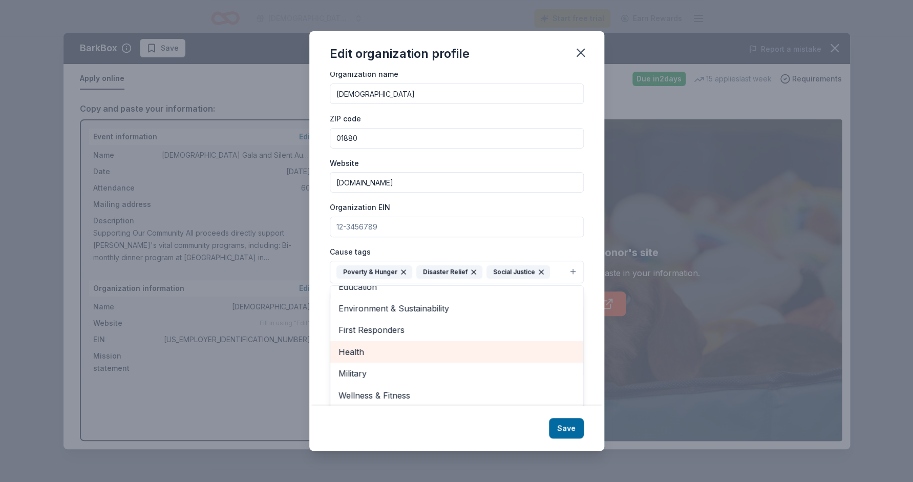
scroll to position [26, 0]
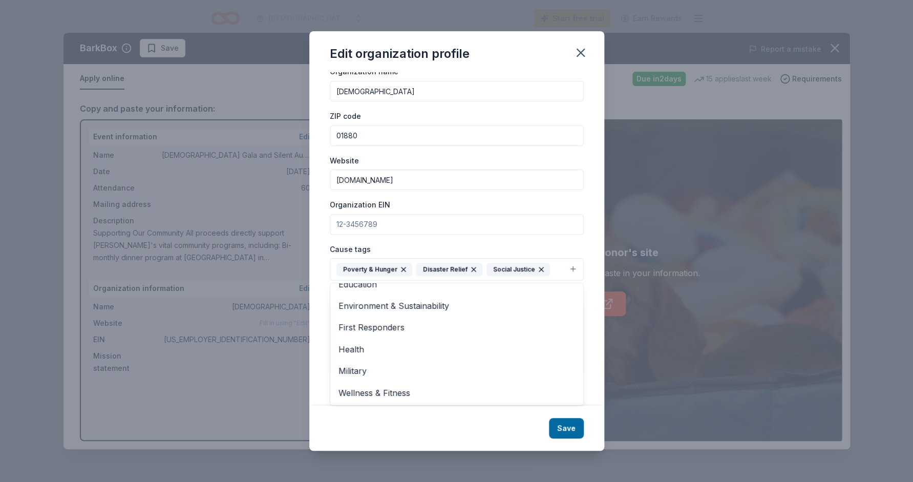
click at [565, 429] on div "Edit organization profile Changes made here will be reflected on your Account. …" at bounding box center [456, 240] width 295 height 419
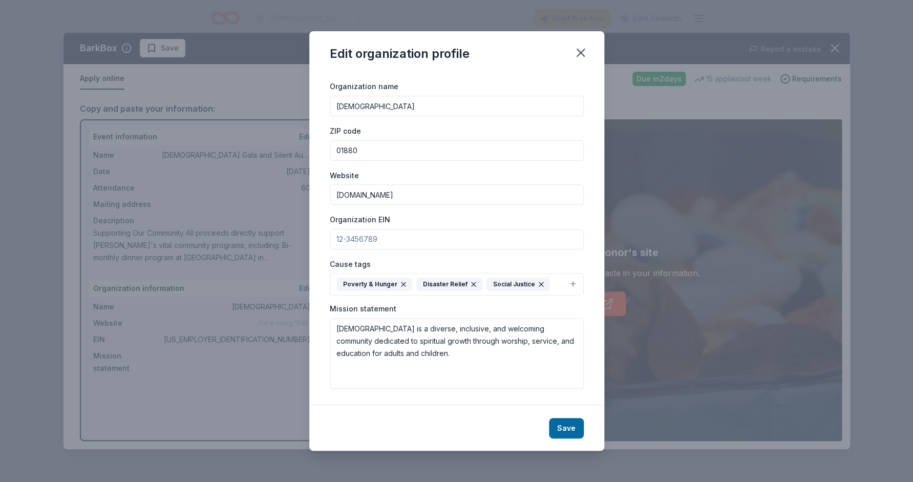
scroll to position [10, 0]
click at [345, 239] on input "Organization EIN" at bounding box center [457, 240] width 254 height 20
paste input "[US_EMPLOYER_IDENTIFICATION_NUMBER]"
type input "[US_EMPLOYER_IDENTIFICATION_NUMBER]"
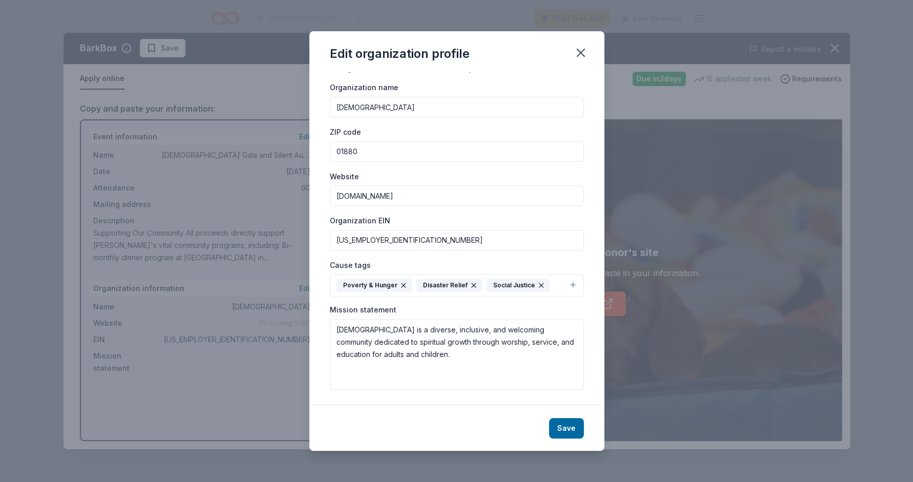
click at [403, 413] on div "Save" at bounding box center [456, 428] width 295 height 45
click at [568, 432] on button "Save" at bounding box center [566, 428] width 35 height 20
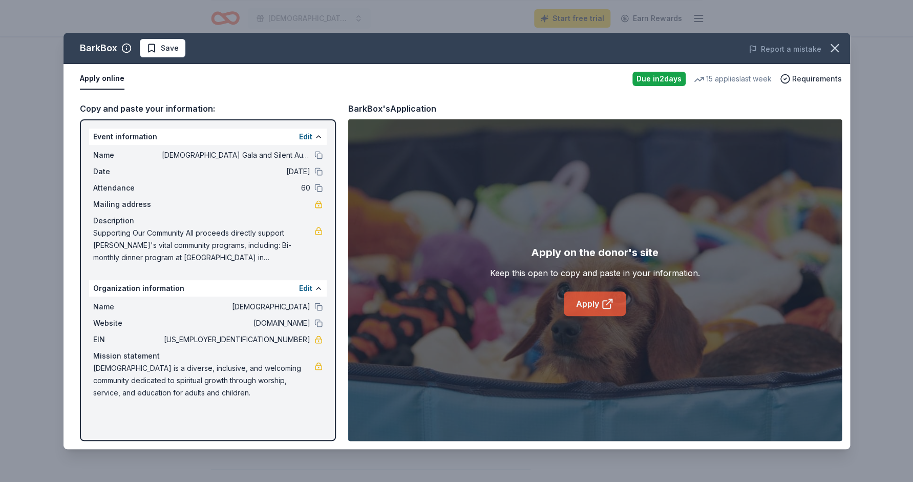
click at [594, 308] on link "Apply" at bounding box center [595, 303] width 62 height 25
click at [836, 48] on icon "button" at bounding box center [834, 48] width 7 height 7
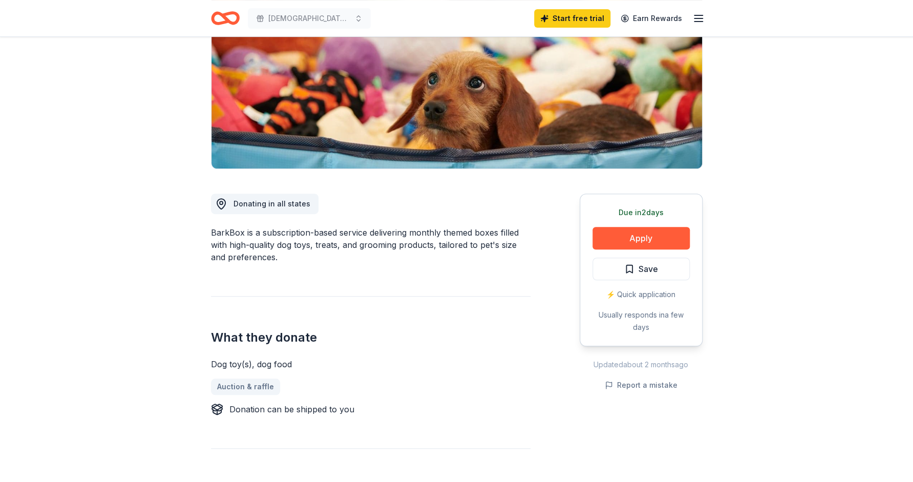
scroll to position [0, 0]
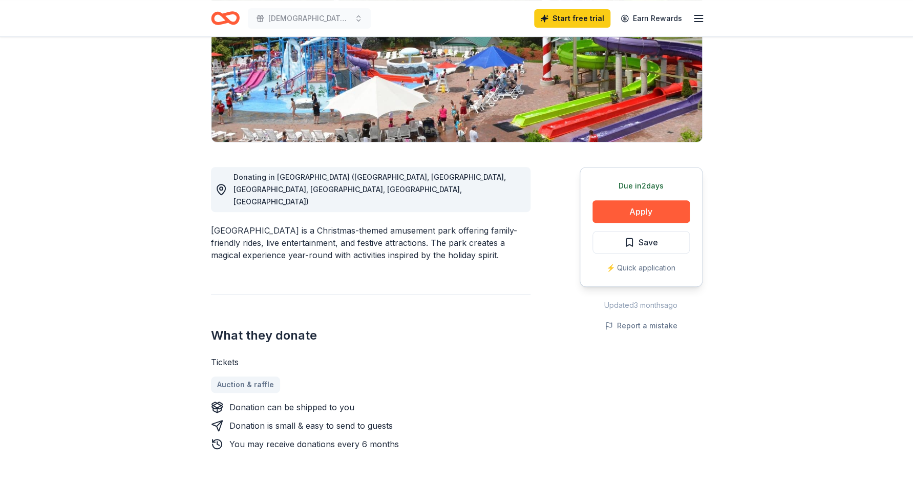
scroll to position [179, 0]
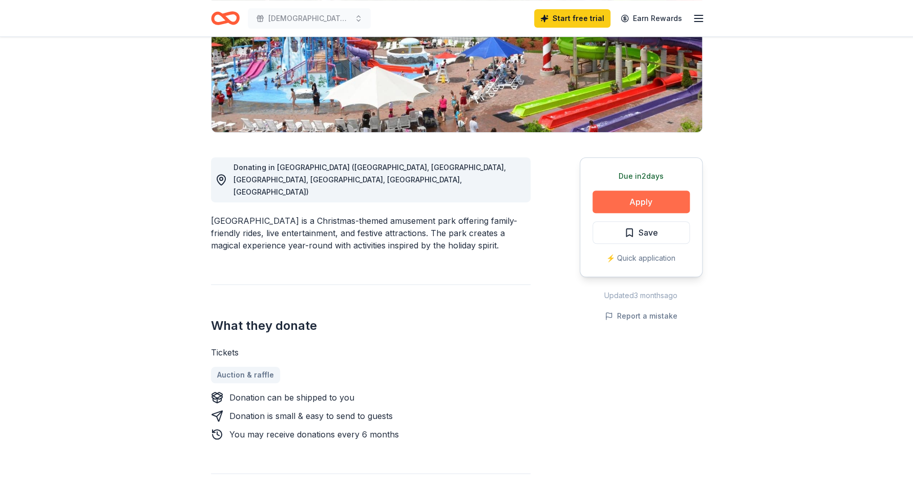
click at [636, 198] on button "Apply" at bounding box center [641, 202] width 97 height 23
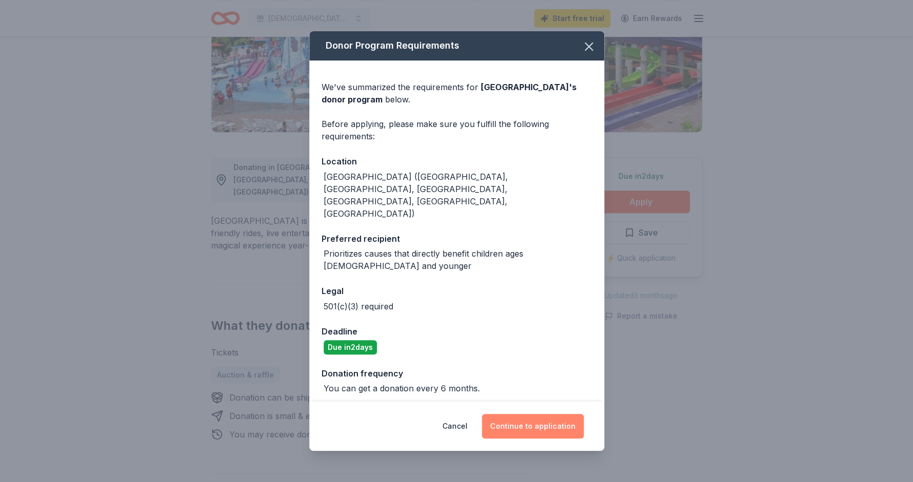
click at [535, 414] on button "Continue to application" at bounding box center [533, 426] width 102 height 25
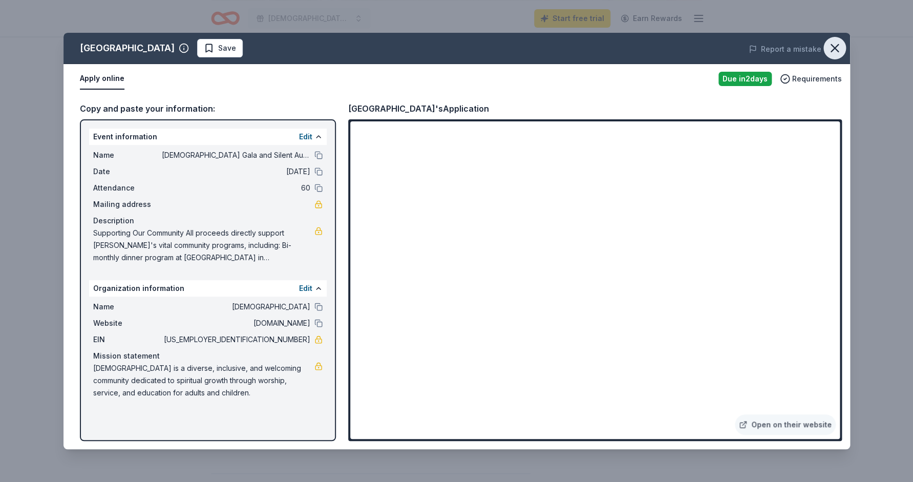
click at [829, 49] on icon "button" at bounding box center [835, 48] width 14 height 14
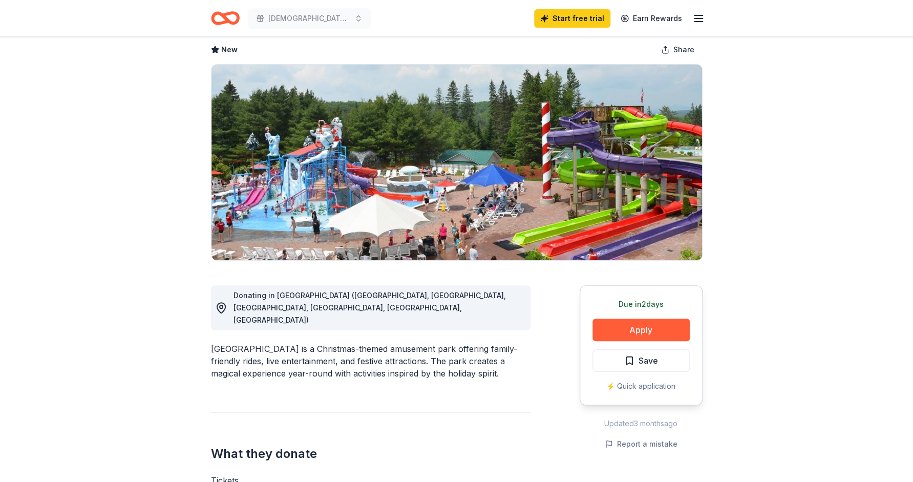
scroll to position [0, 0]
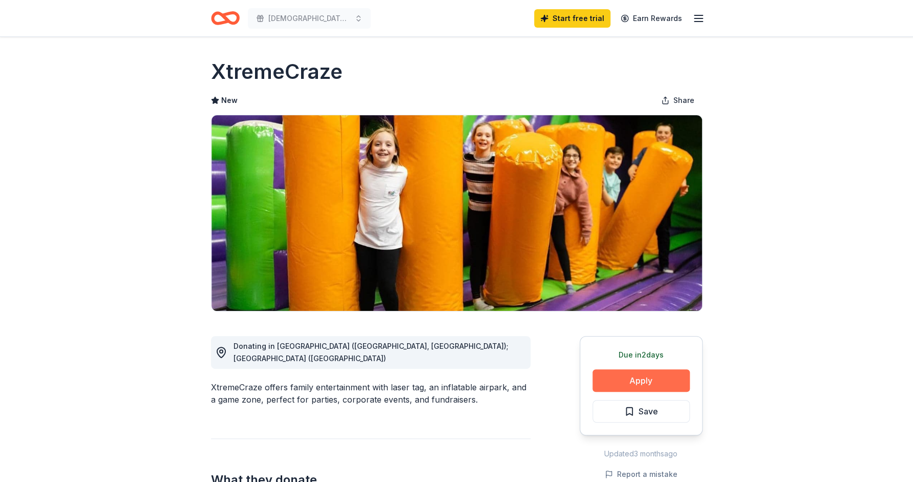
click at [617, 381] on button "Apply" at bounding box center [641, 380] width 97 height 23
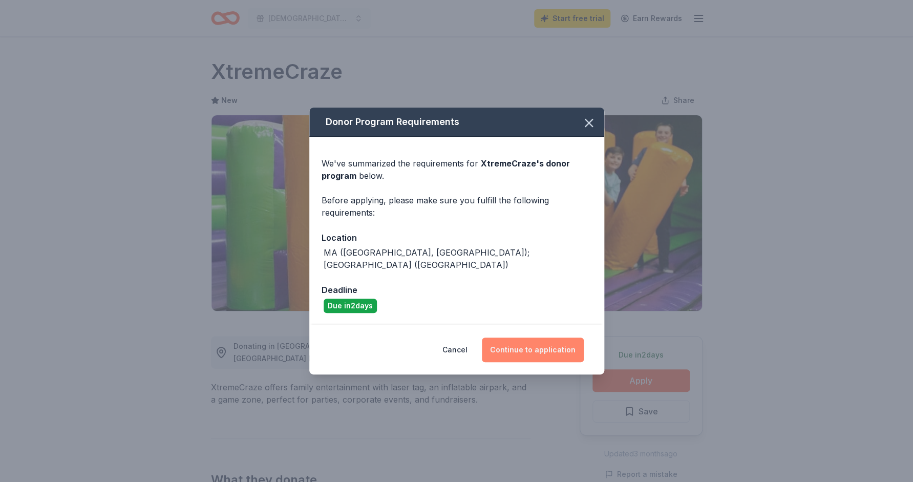
click at [558, 347] on button "Continue to application" at bounding box center [533, 350] width 102 height 25
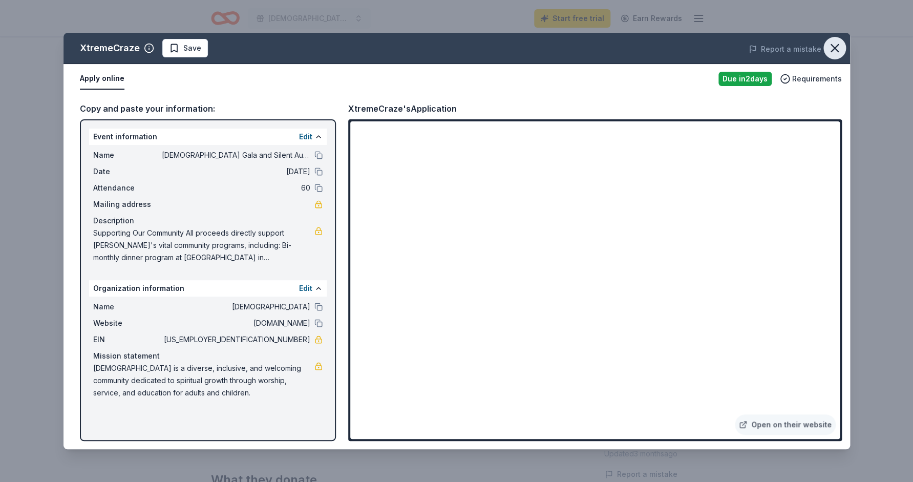
click at [832, 50] on icon "button" at bounding box center [834, 48] width 7 height 7
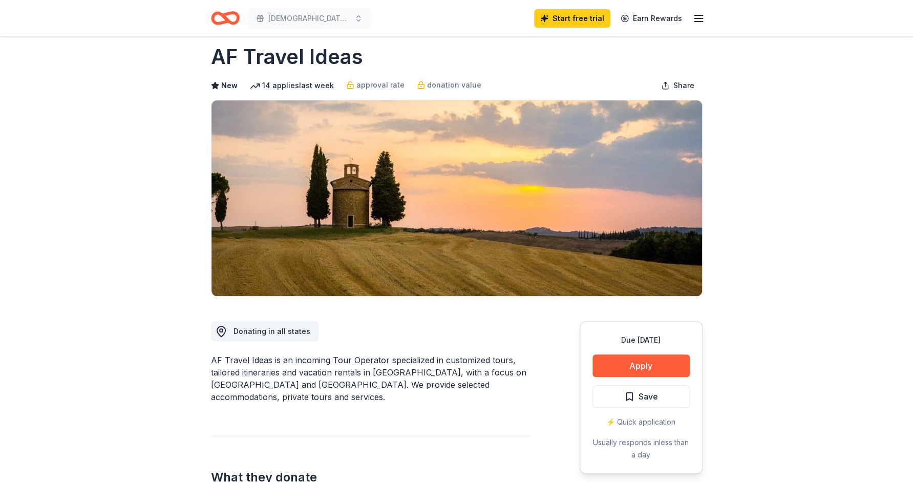
scroll to position [17, 0]
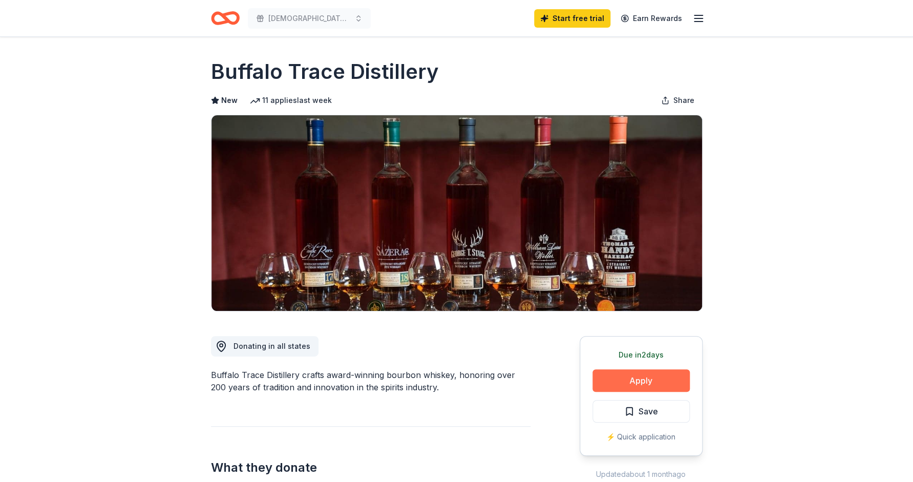
click at [627, 373] on button "Apply" at bounding box center [641, 380] width 97 height 23
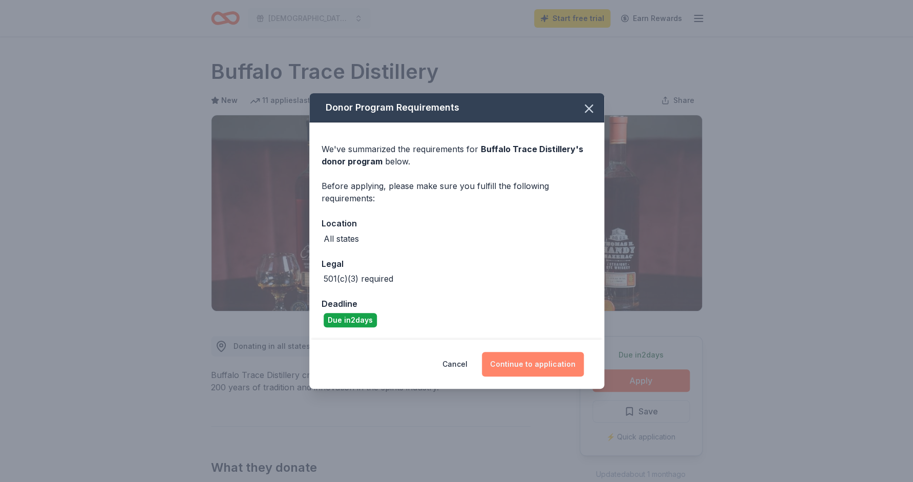
click at [539, 365] on button "Continue to application" at bounding box center [533, 364] width 102 height 25
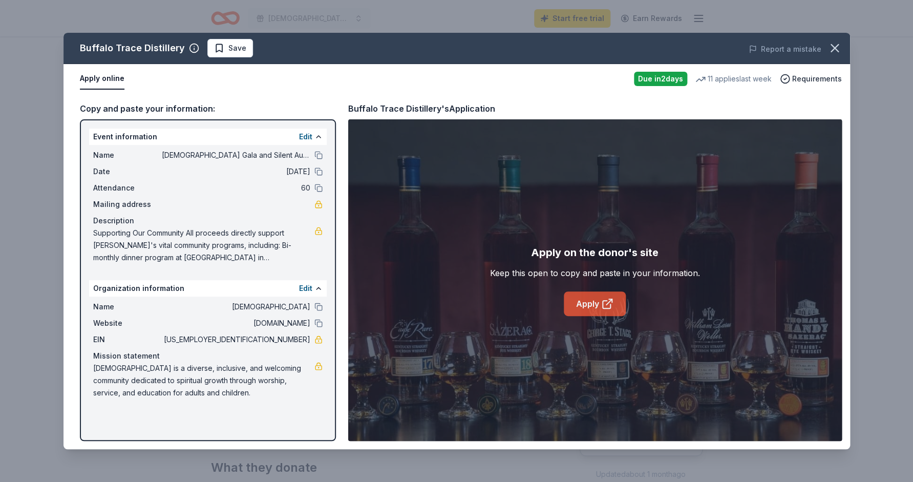
click at [580, 310] on link "Apply" at bounding box center [595, 303] width 62 height 25
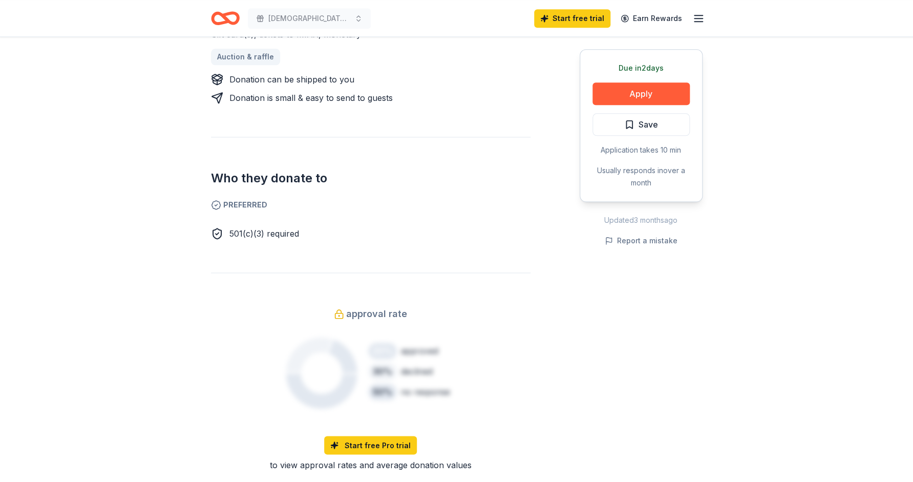
scroll to position [511, 0]
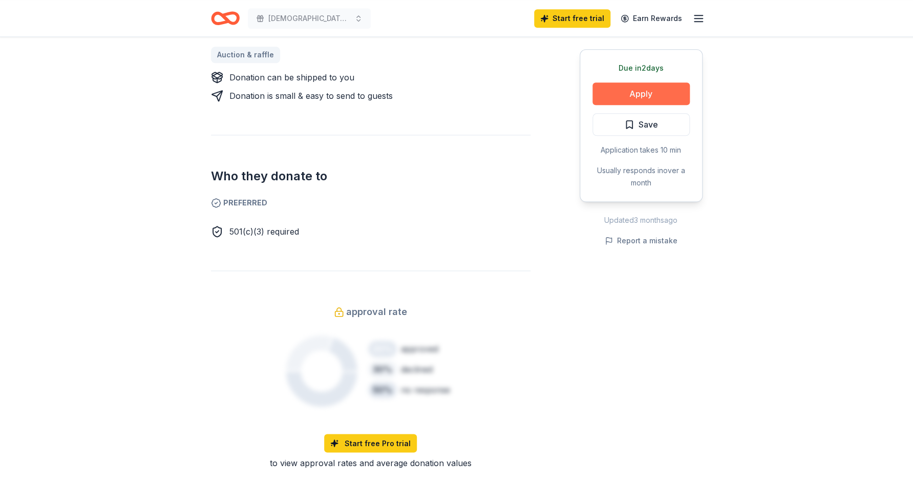
click at [630, 96] on button "Apply" at bounding box center [641, 93] width 97 height 23
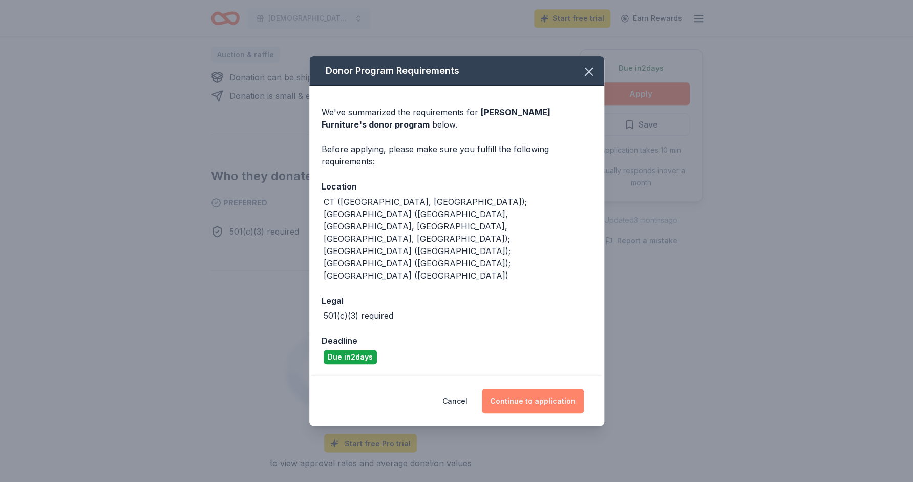
click at [539, 389] on button "Continue to application" at bounding box center [533, 401] width 102 height 25
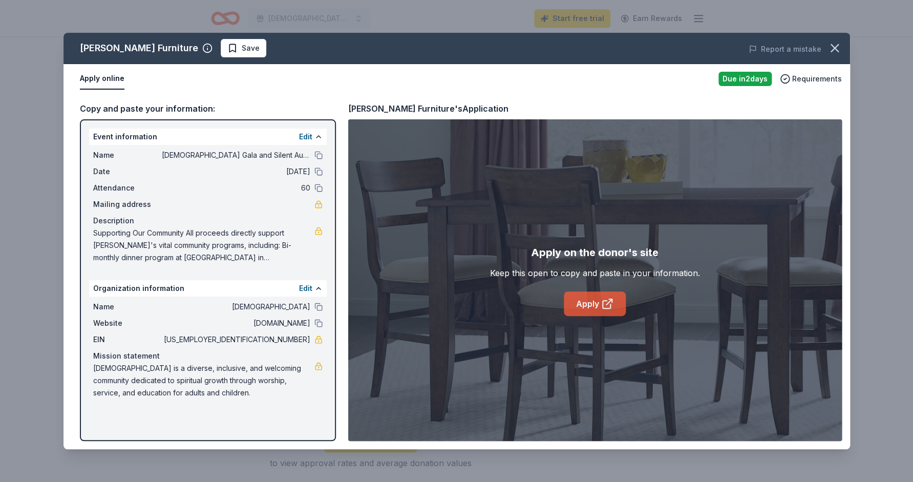
click at [580, 310] on link "Apply" at bounding box center [595, 303] width 62 height 25
